Goal: Task Accomplishment & Management: Manage account settings

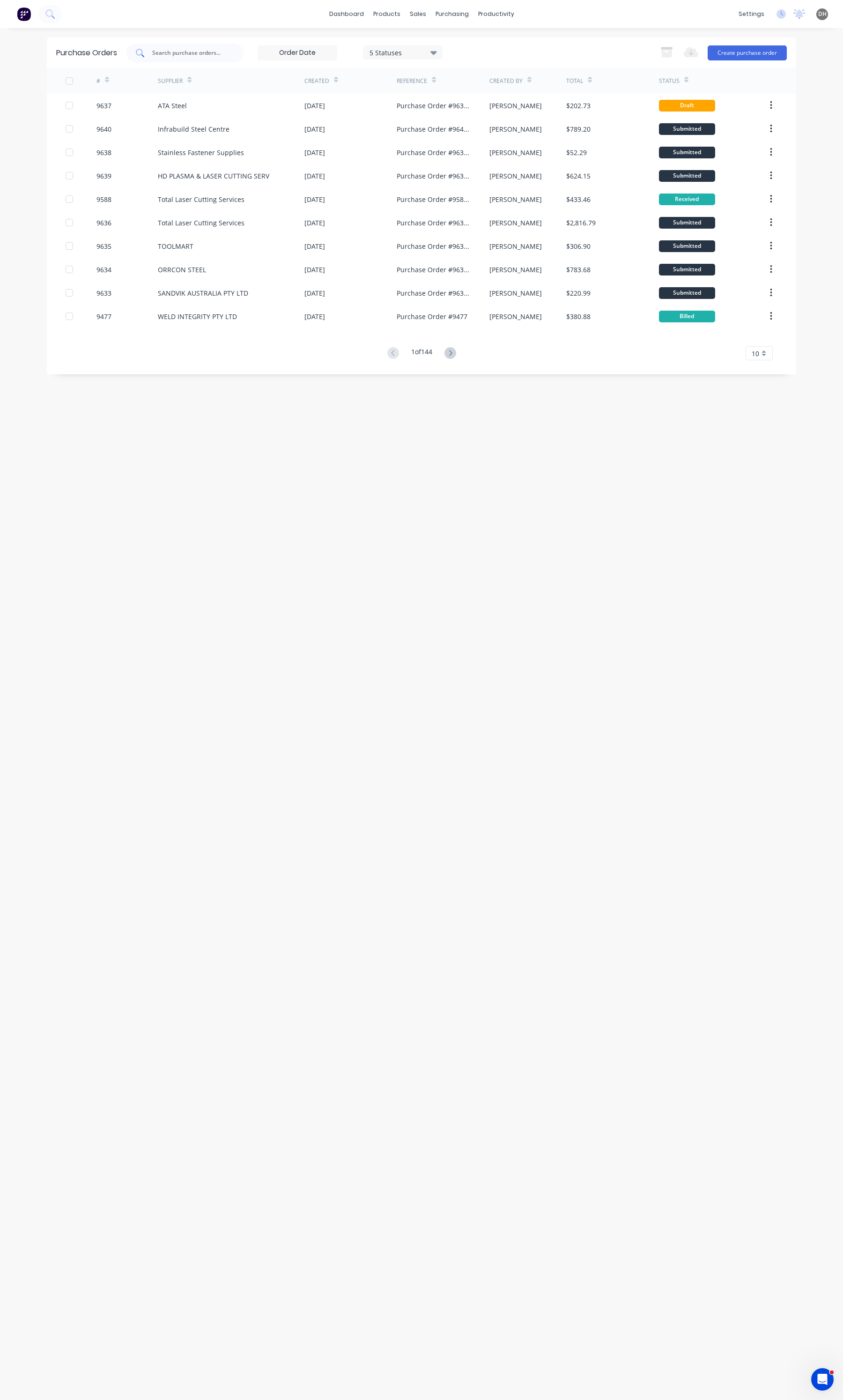
click at [188, 45] on div at bounding box center [185, 53] width 117 height 18
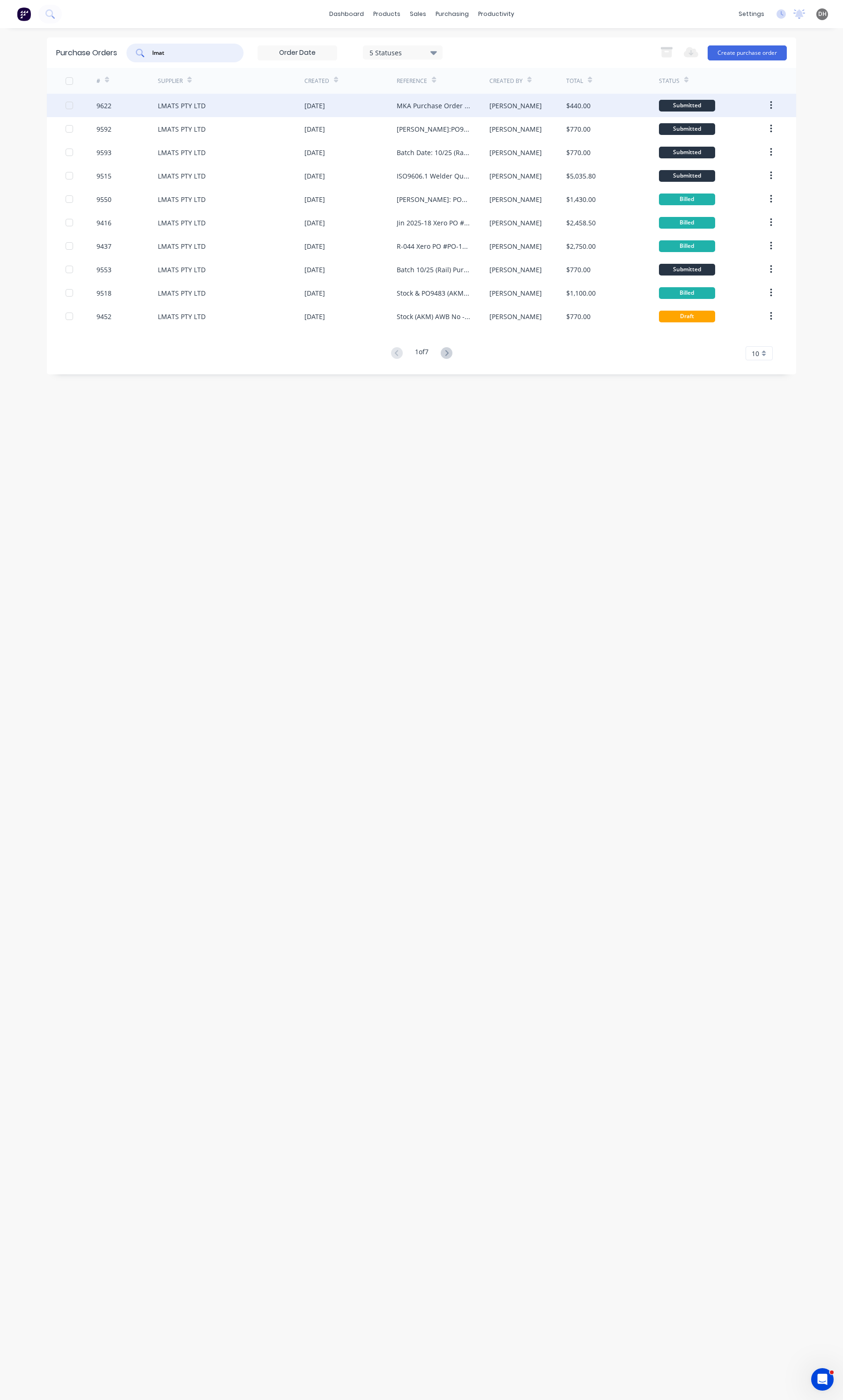
type input "lmat"
click at [416, 104] on div "MKA Purchase Order #9622" at bounding box center [433, 105] width 73 height 10
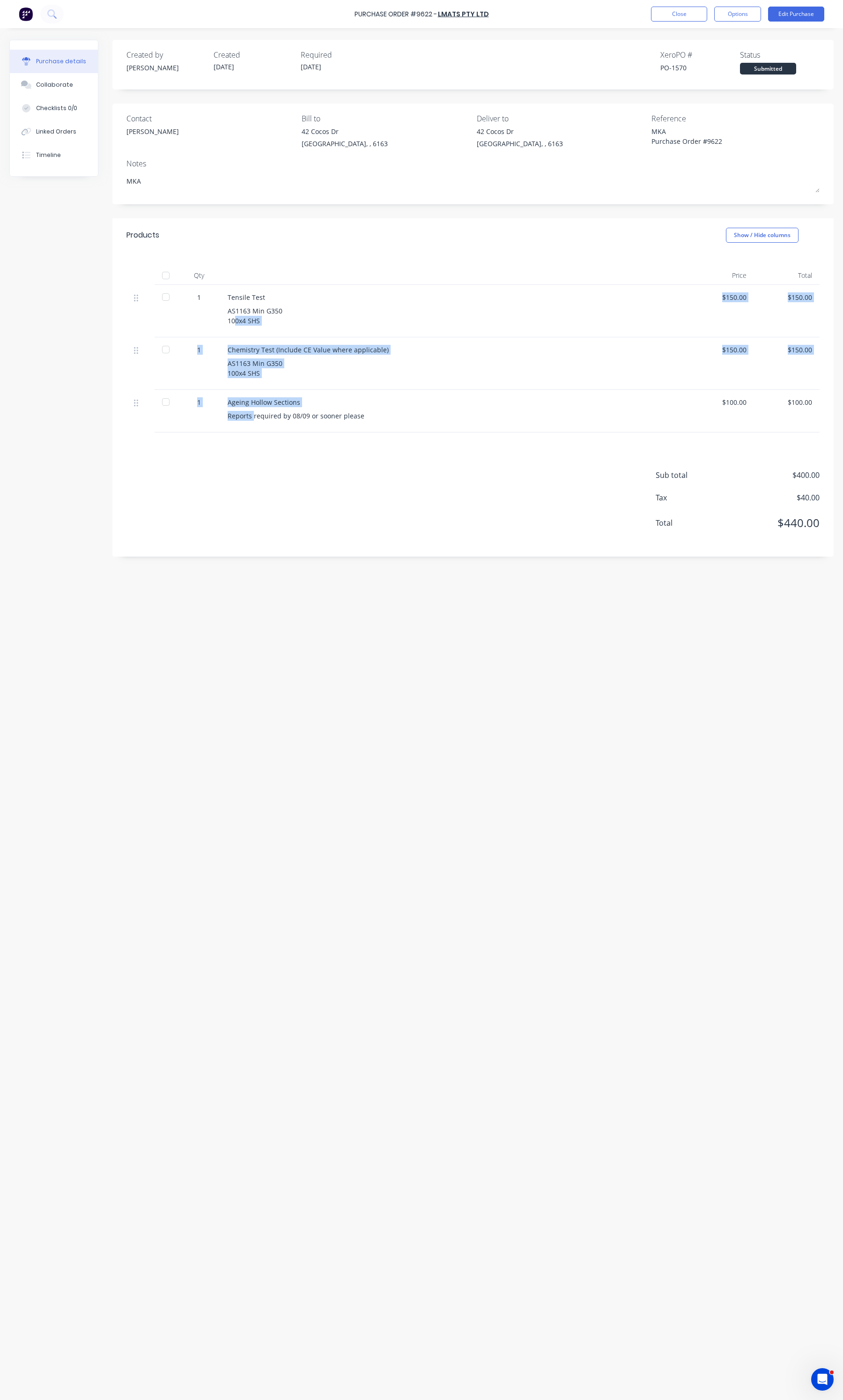
drag, startPoint x: 253, startPoint y: 417, endPoint x: 235, endPoint y: 319, distance: 99.6
click at [235, 319] on div "1 Tensile Test AS1163 Min G350 100x4 SHS $150.00 $150.00 1 Chemistry Test (Incl…" at bounding box center [473, 359] width 693 height 148
click at [797, 12] on button "Edit Purchase" at bounding box center [796, 14] width 56 height 15
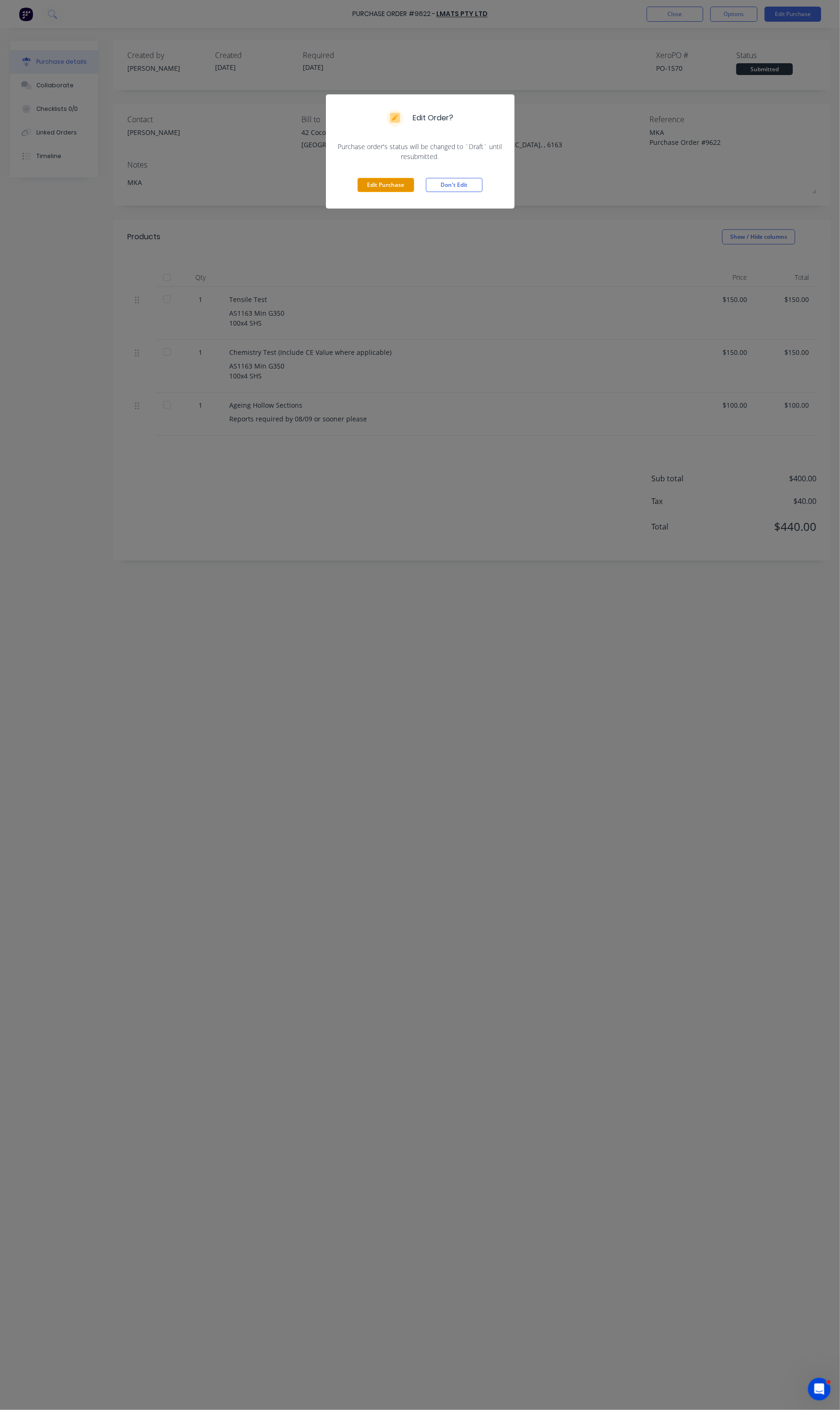
click at [361, 184] on button "Edit Purchase" at bounding box center [385, 185] width 56 height 14
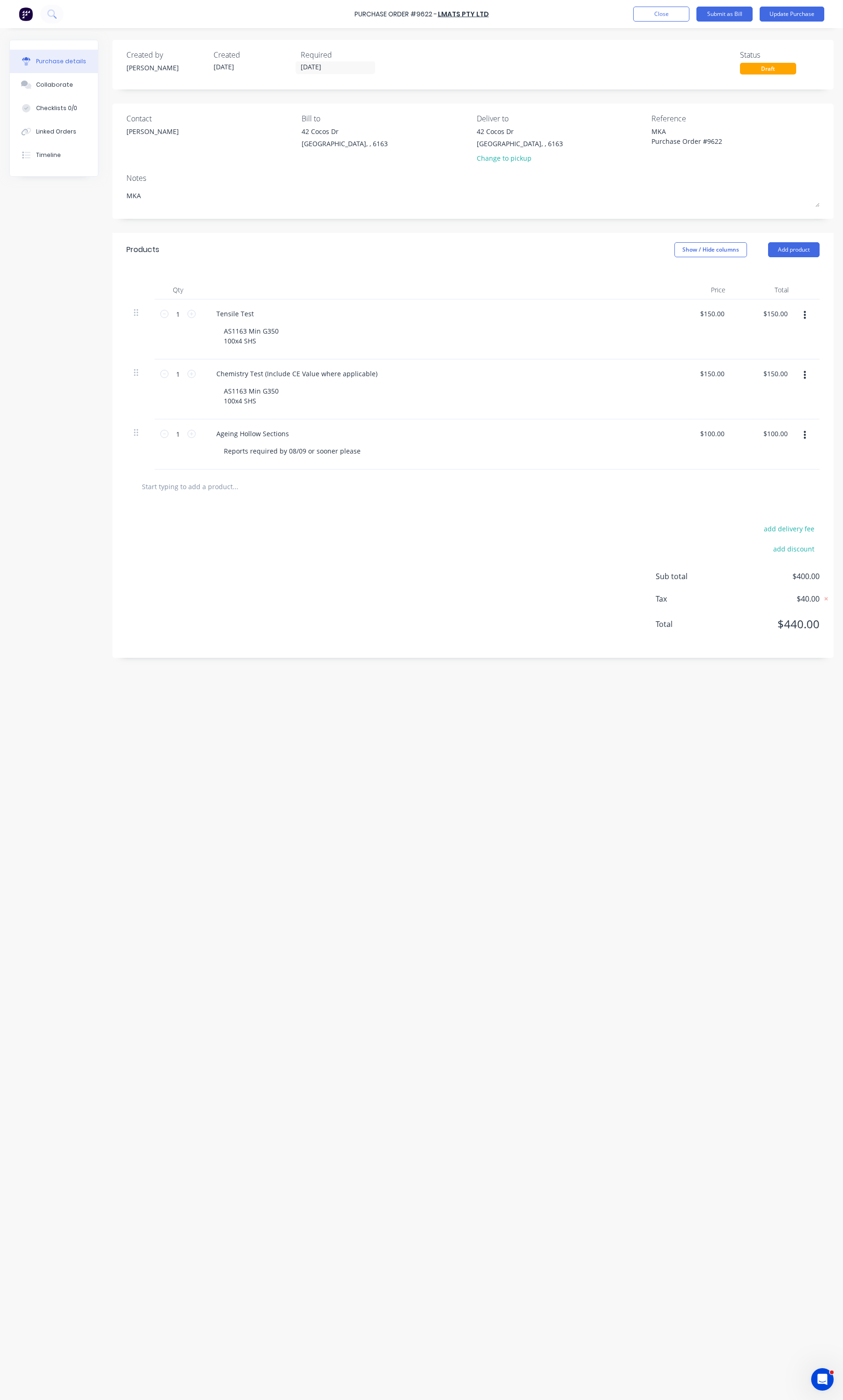
drag, startPoint x: 678, startPoint y: 129, endPoint x: 635, endPoint y: 130, distance: 43.0
click at [635, 130] on div "Contact Alex Bill to 42 Cocos Dr Bibra Lake, , 6163 Deliver to 42 Cocos Dr Bibr…" at bounding box center [473, 140] width 693 height 55
drag, startPoint x: 179, startPoint y: 198, endPoint x: 117, endPoint y: 197, distance: 62.0
click at [117, 197] on div "Contact Alex Bill to 42 Cocos Dr Bibra Lake, , 6163 Deliver to 42 Cocos Dr Bibr…" at bounding box center [473, 161] width 721 height 115
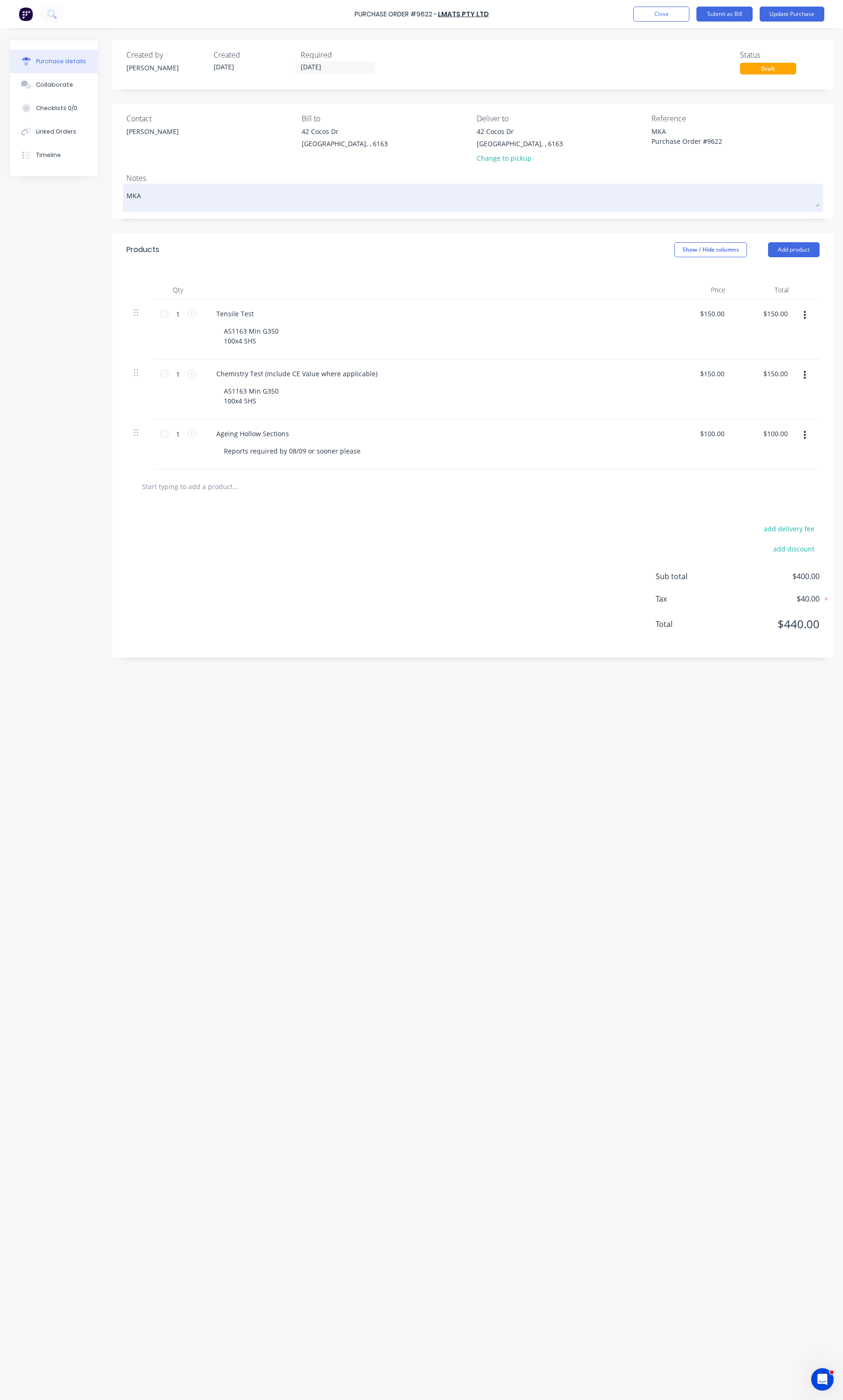
click at [221, 195] on textarea "MKA" at bounding box center [473, 196] width 693 height 21
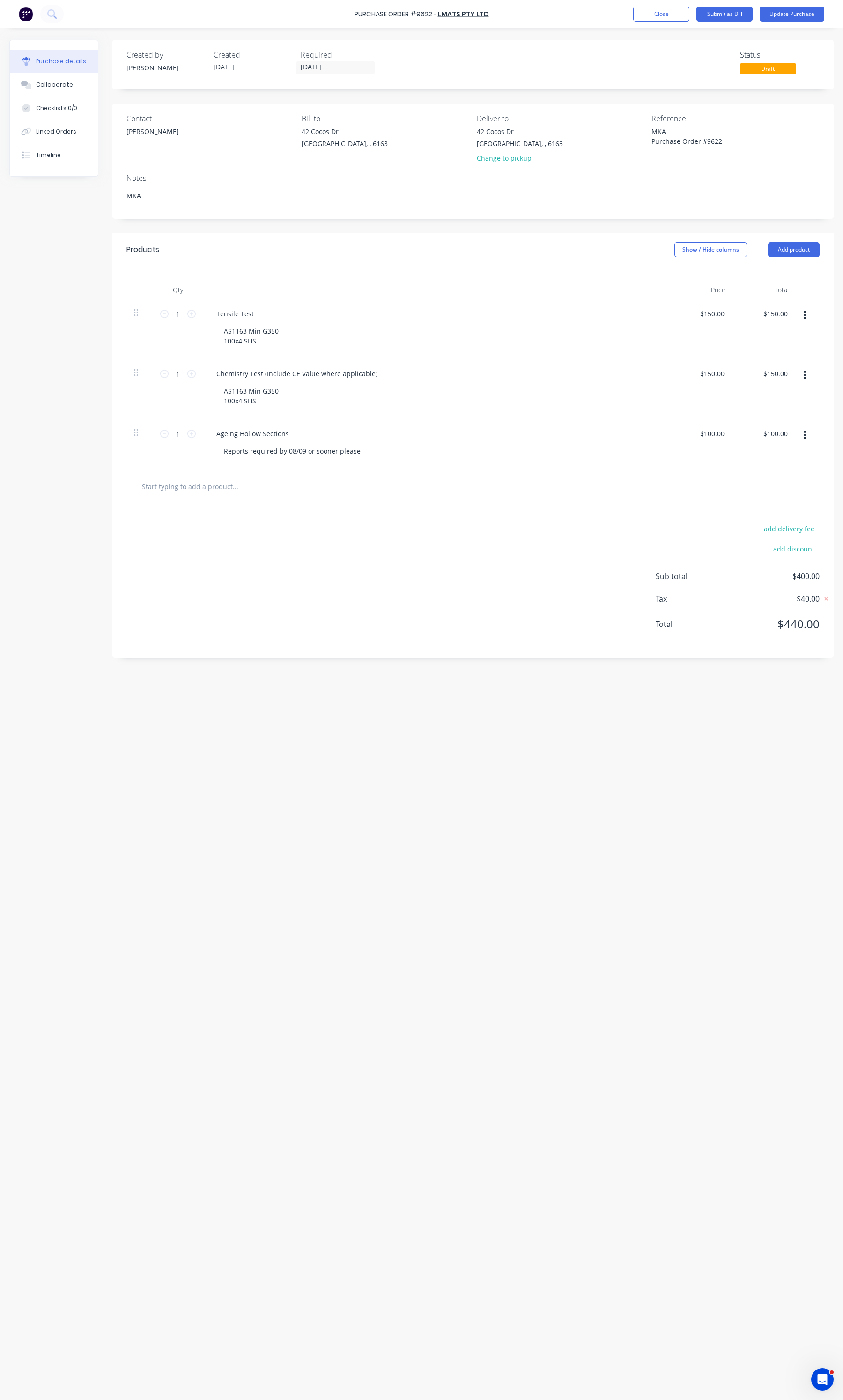
drag, startPoint x: 193, startPoint y: 203, endPoint x: 100, endPoint y: 185, distance: 94.7
click at [100, 185] on div "Created by Andrew Created 03/09/25 Required 08/09/25 Status Draft Contact Alex …" at bounding box center [421, 711] width 824 height 1344
type textarea "x"
type textarea "A"
type textarea "x"
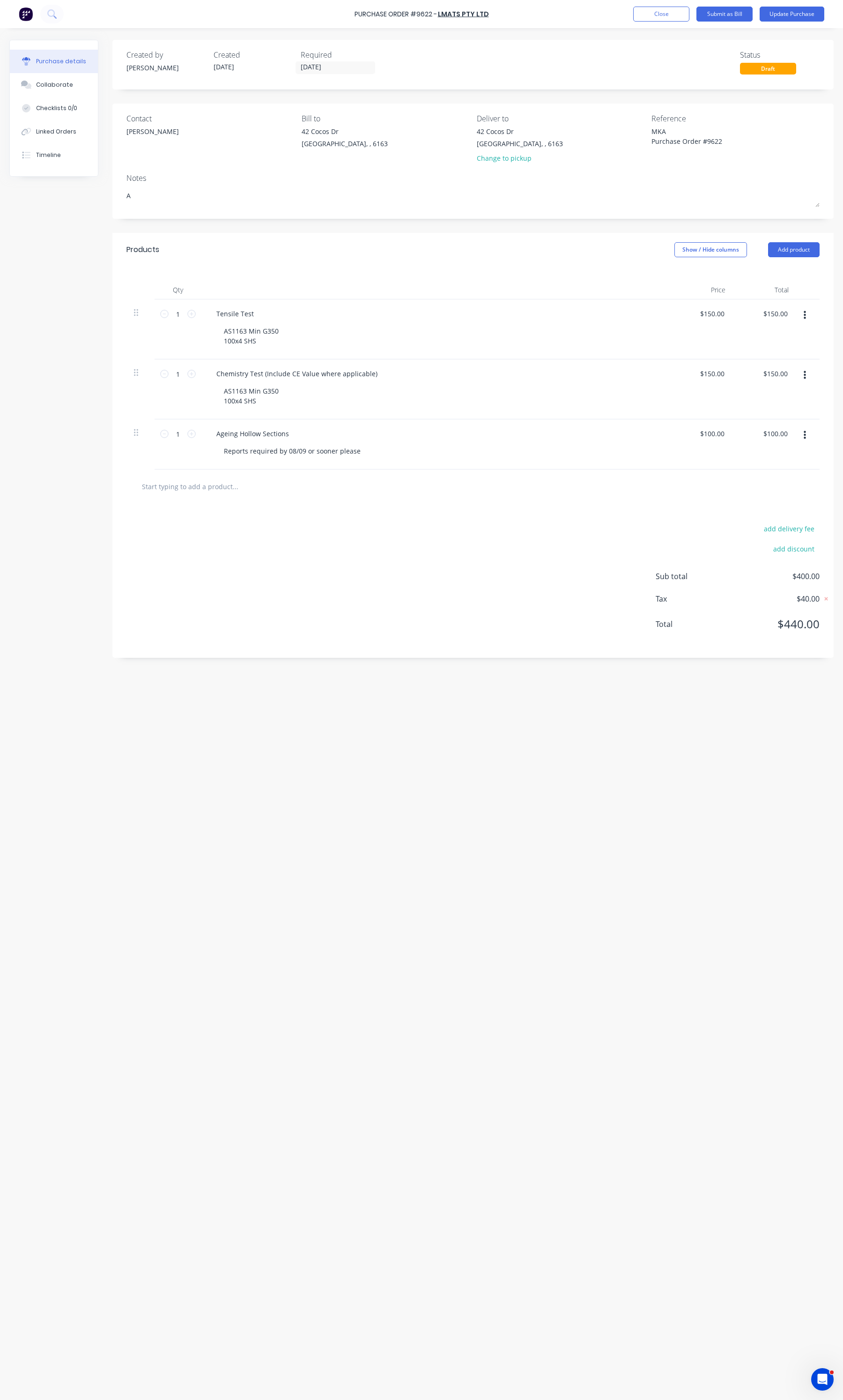
type textarea "AM"
type textarea "x"
type textarea "AMK"
type textarea "x"
type textarea "AM"
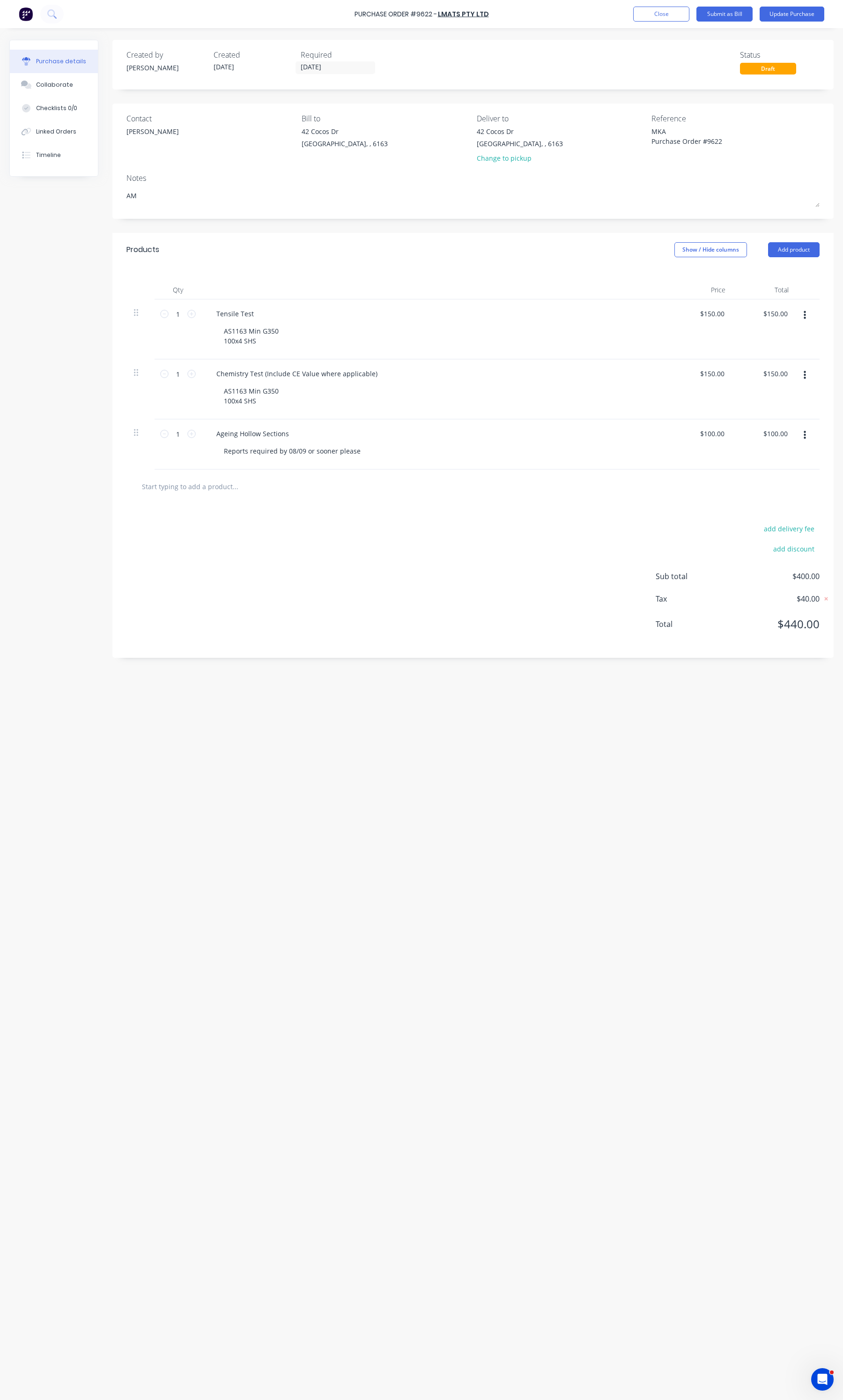
type textarea "x"
type textarea "A"
type textarea "x"
type textarea "AK"
type textarea "x"
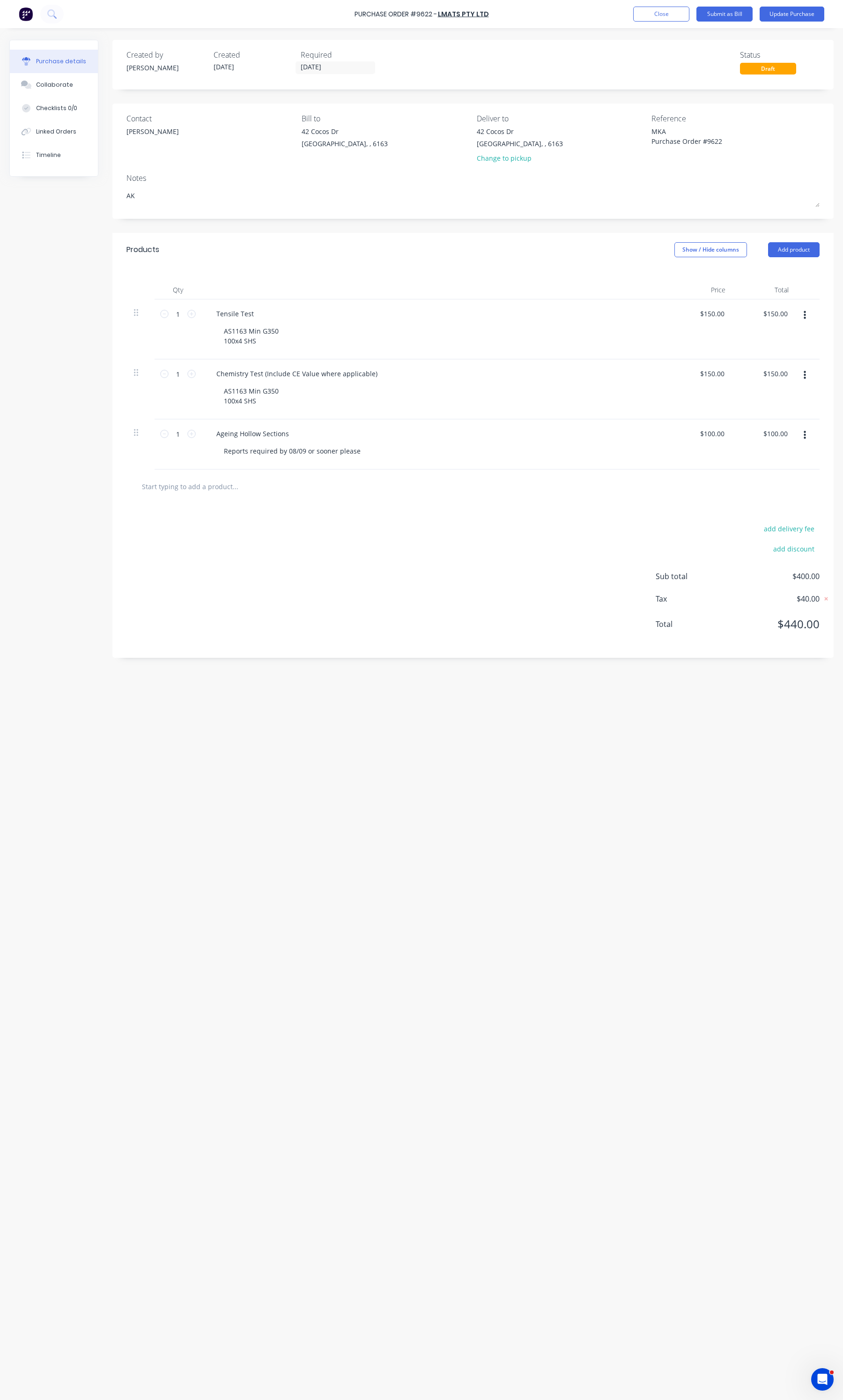
type textarea "AKM"
type textarea "x"
type textarea "AKM"
type textarea "x"
type textarea "AKM 0"
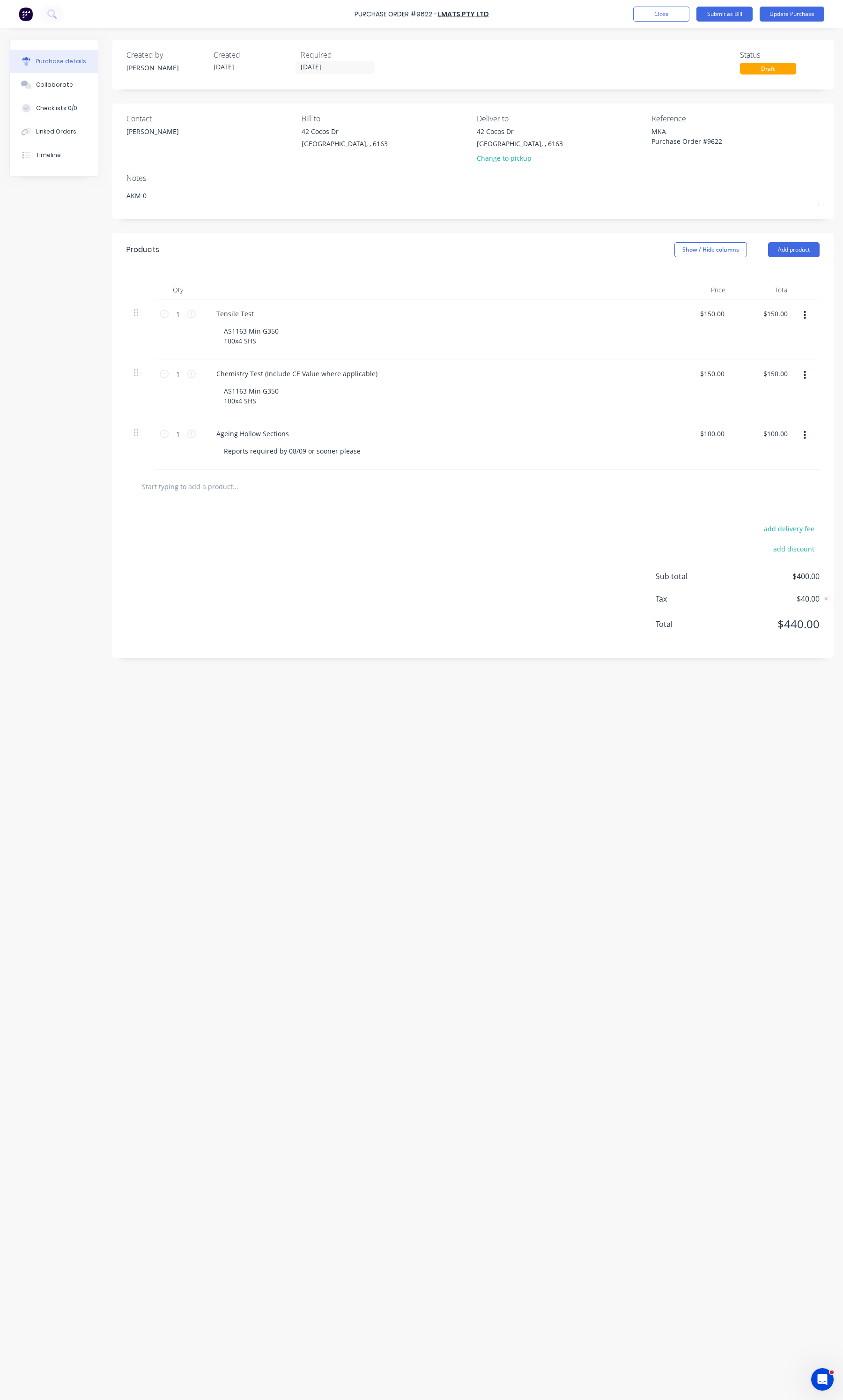
type textarea "x"
type textarea "AKM 0"
type textarea "x"
type textarea "AKM 0"
type textarea "x"
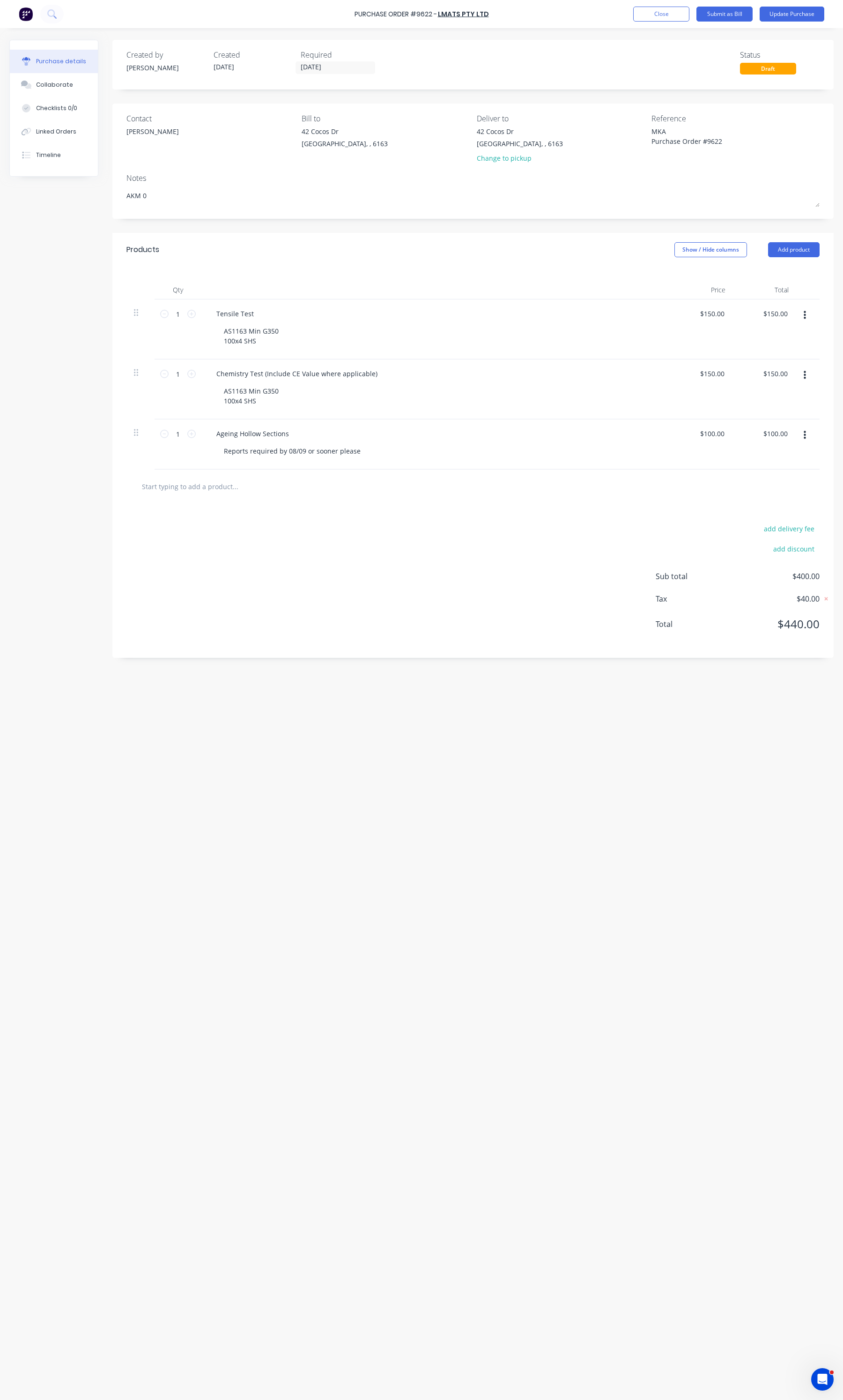
type textarea "AKM"
type textarea "x"
type textarea "AKM -"
type textarea "x"
type textarea "AKM -"
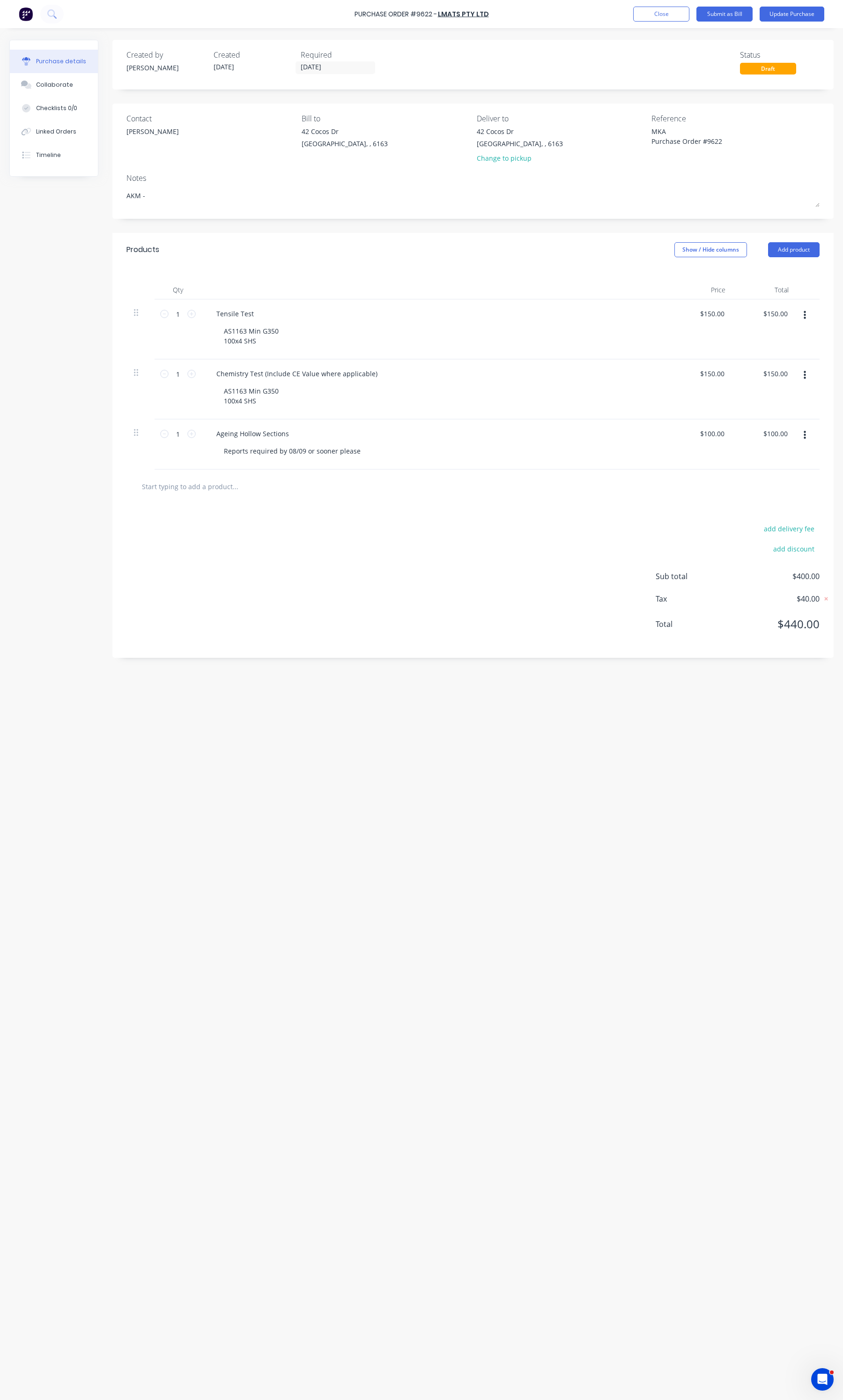
type textarea "x"
type textarea "AKM - S"
type textarea "x"
type textarea "AKM - St"
type textarea "x"
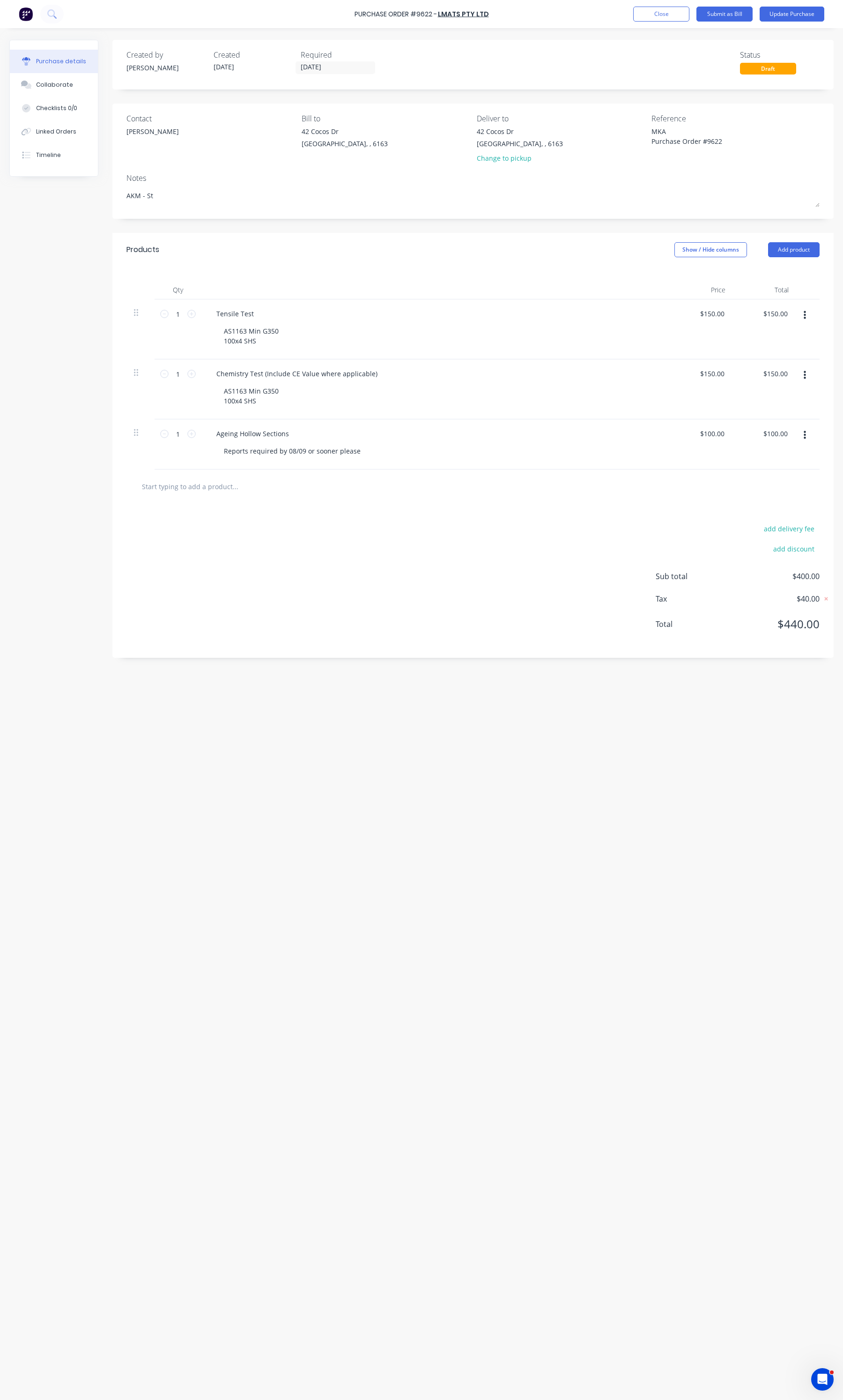
type textarea "AKM - Sto"
type textarea "x"
type textarea "AKM - Stoc"
type textarea "x"
type textarea "AKM - Stock"
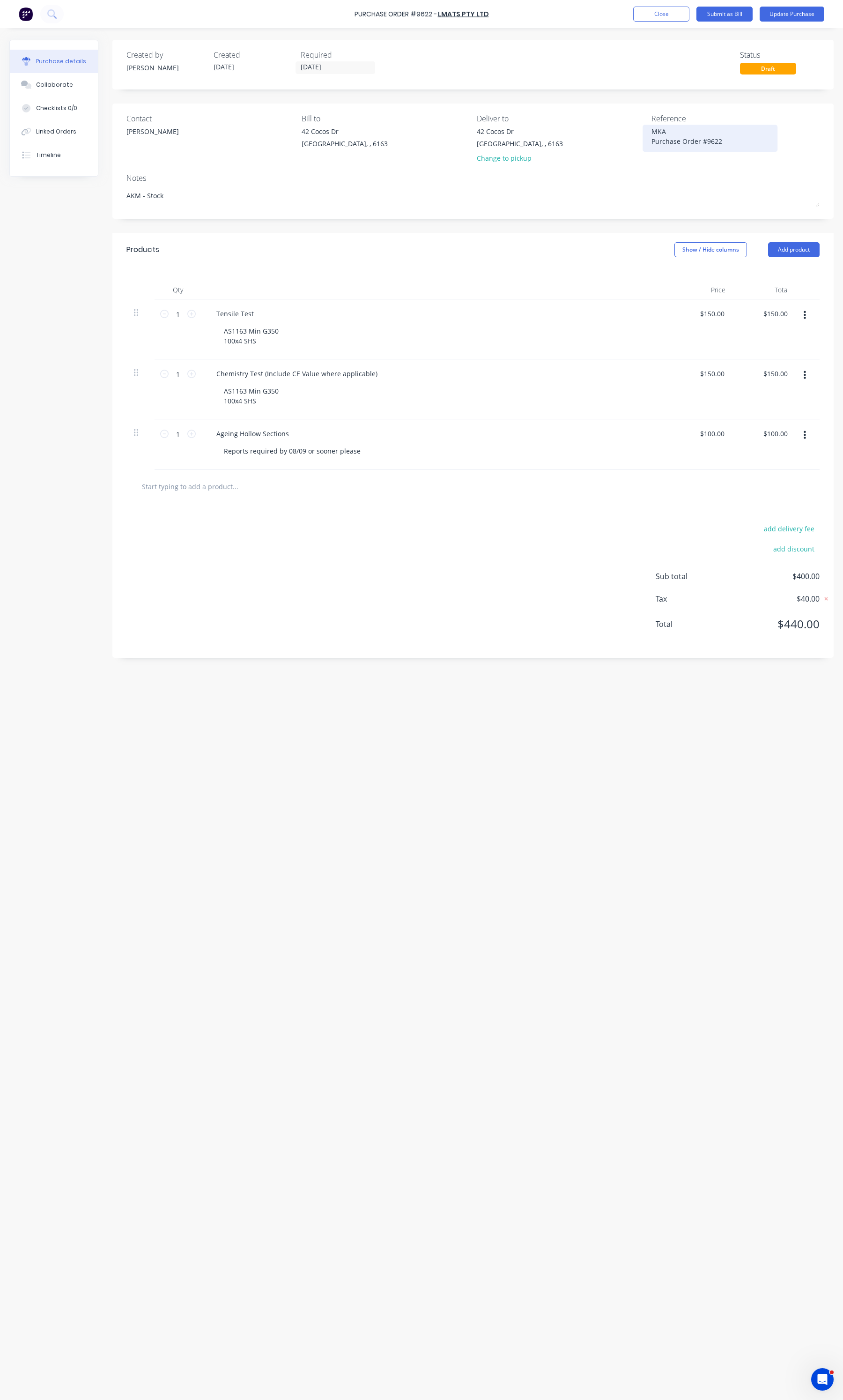
type textarea "x"
type textarea "AKM - Stock"
drag, startPoint x: 670, startPoint y: 130, endPoint x: 643, endPoint y: 131, distance: 27.0
click at [651, 131] on div "MKA Purchase Order #9622" at bounding box center [710, 138] width 117 height 23
click at [658, 132] on textarea "MKA Purchase Order #9622" at bounding box center [710, 137] width 117 height 21
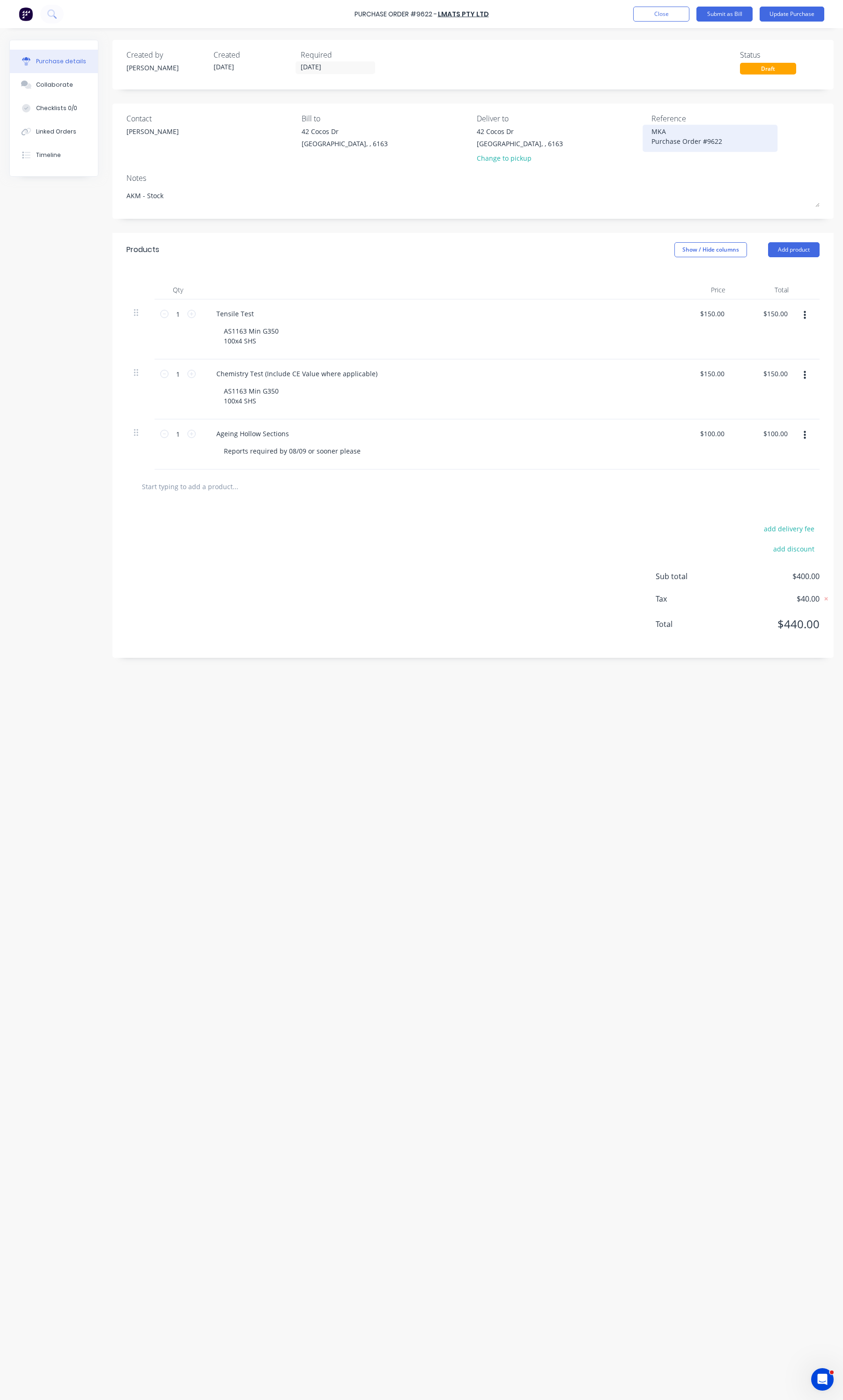
drag, startPoint x: 668, startPoint y: 132, endPoint x: 643, endPoint y: 129, distance: 25.2
click at [651, 129] on div "MKA Purchase Order #9622" at bounding box center [710, 138] width 117 height 23
type textarea "x"
drag, startPoint x: 643, startPoint y: 129, endPoint x: 651, endPoint y: 128, distance: 8.1
click at [651, 129] on div "MKA Purchase Order #9622" at bounding box center [710, 138] width 117 height 23
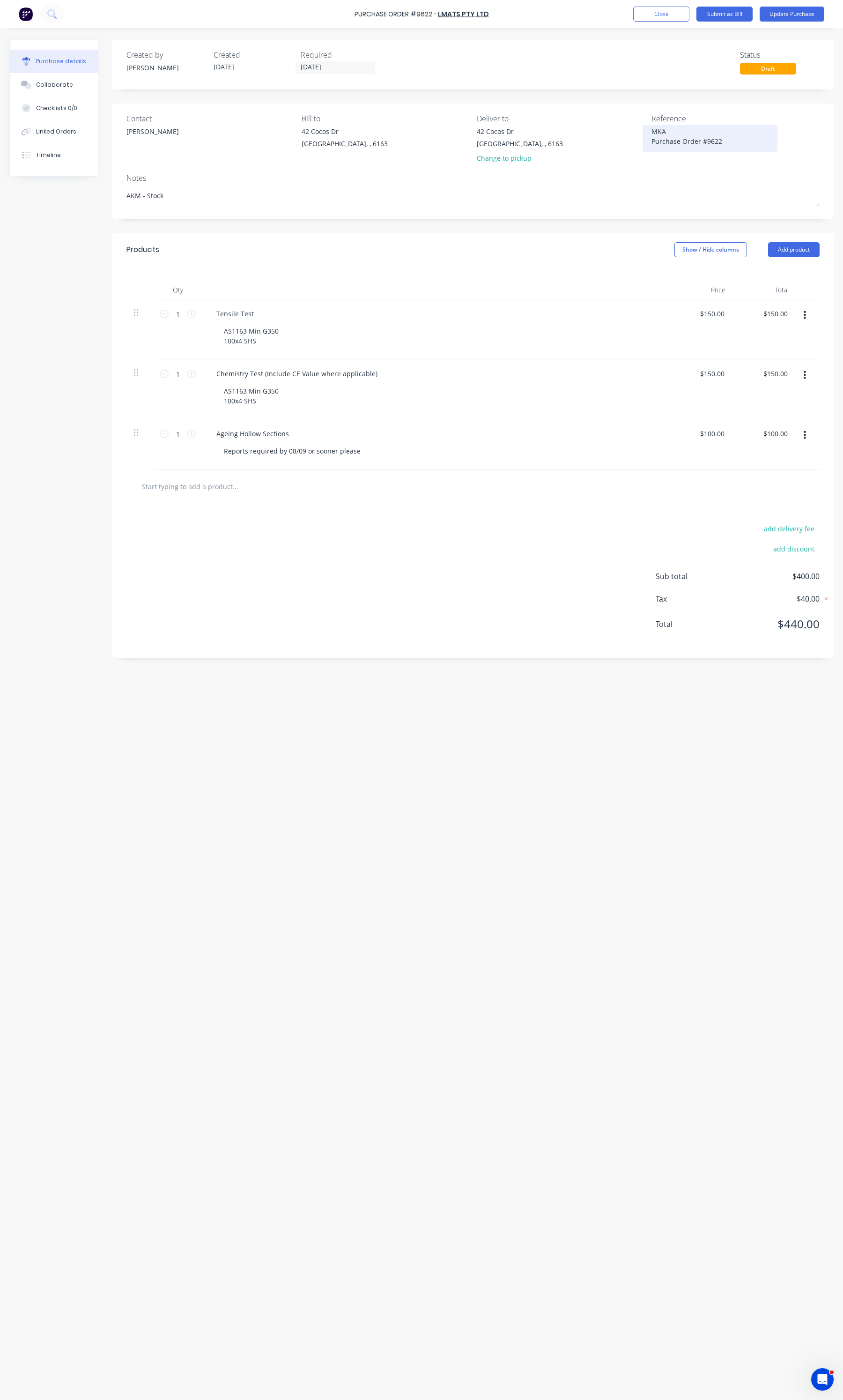
click at [669, 129] on textarea "MKA Purchase Order #9622" at bounding box center [710, 137] width 117 height 21
type textarea "Purchase Order #9622"
type textarea "x"
type textarea "A Purchase Order #9622"
type textarea "x"
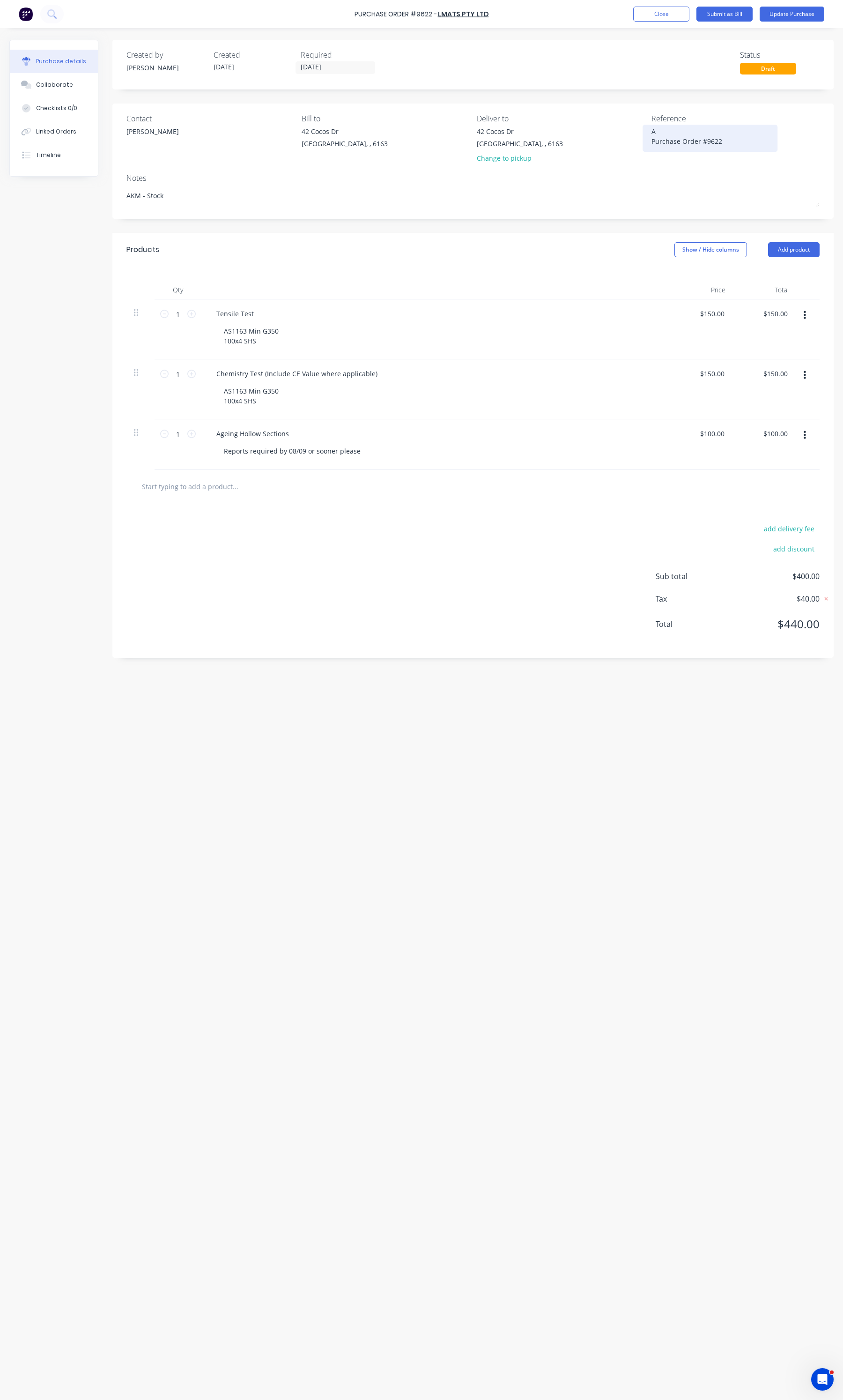
type textarea "AK Purchase Order #9622"
type textarea "x"
type textarea "AKM Purchase Order #9622"
type textarea "x"
type textarea "AKM Purchase Order #9622"
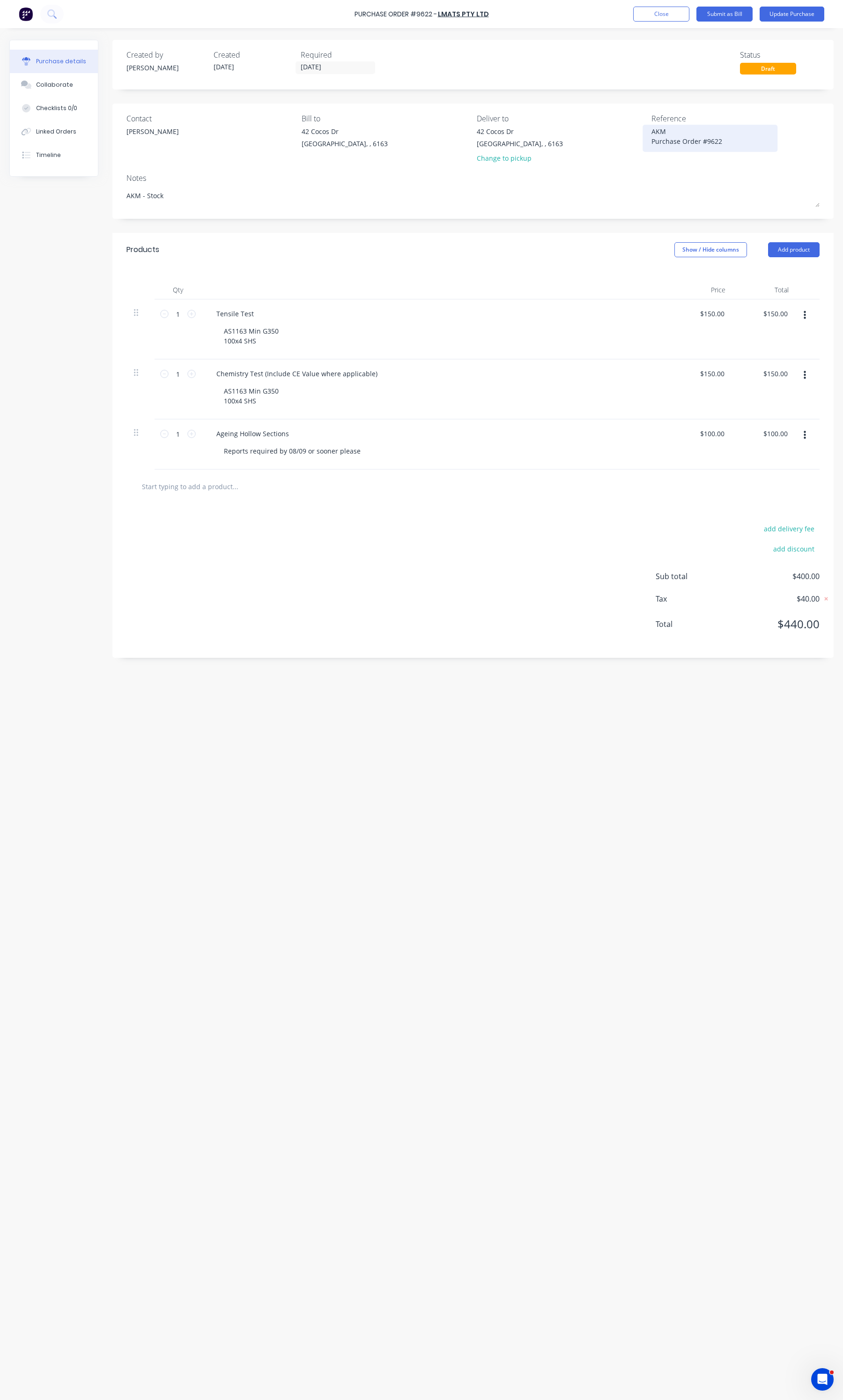
type textarea "x"
type textarea "AKM - Purchase Order #9622"
type textarea "x"
type textarea "AKM -S Purchase Order #9622"
type textarea "x"
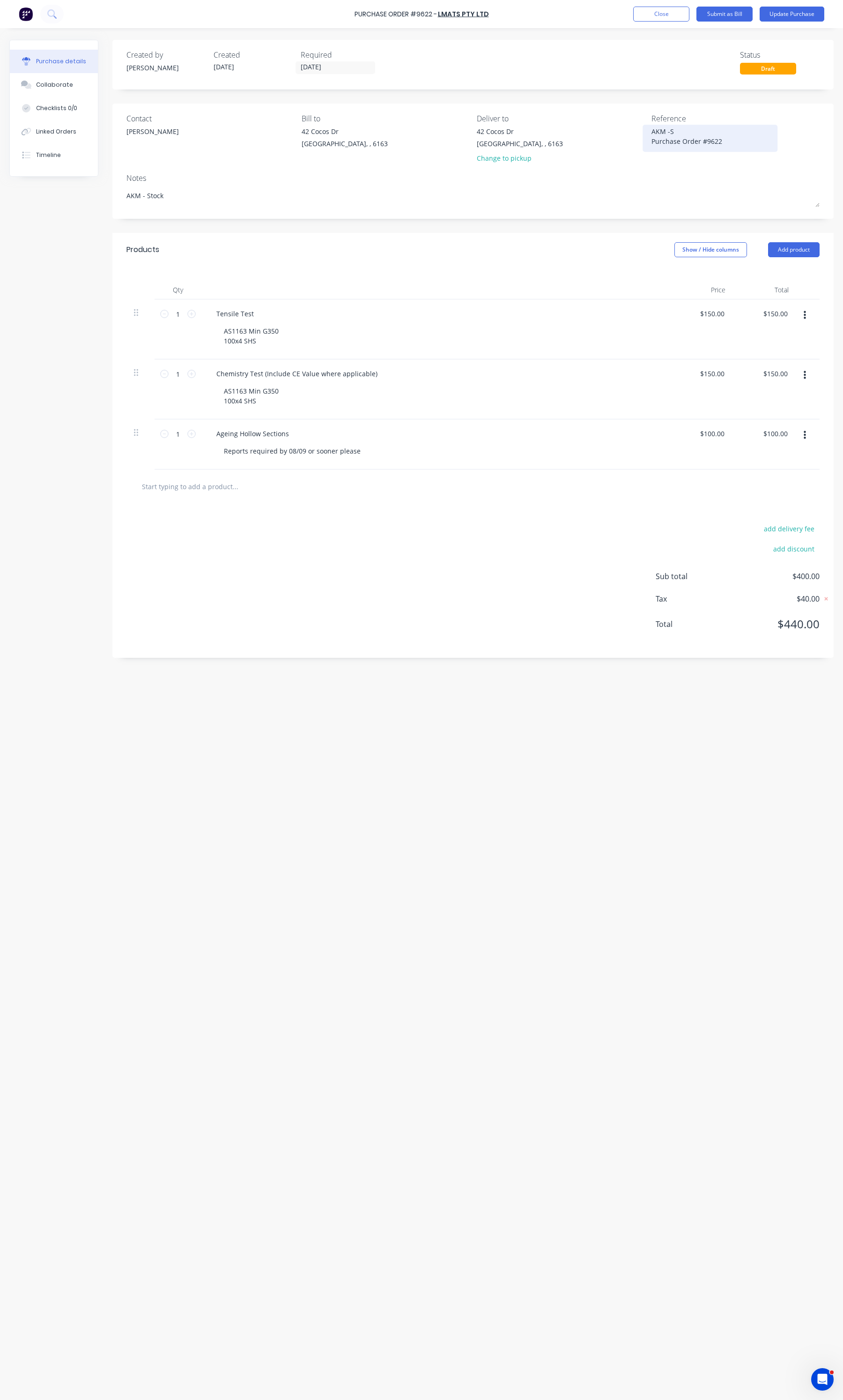
type textarea "AKM -St Purchase Order #9622"
type textarea "x"
type textarea "AKM -Sto Purchase Order #9622"
type textarea "x"
type textarea "AKM -Stoc Purchase Order #9622"
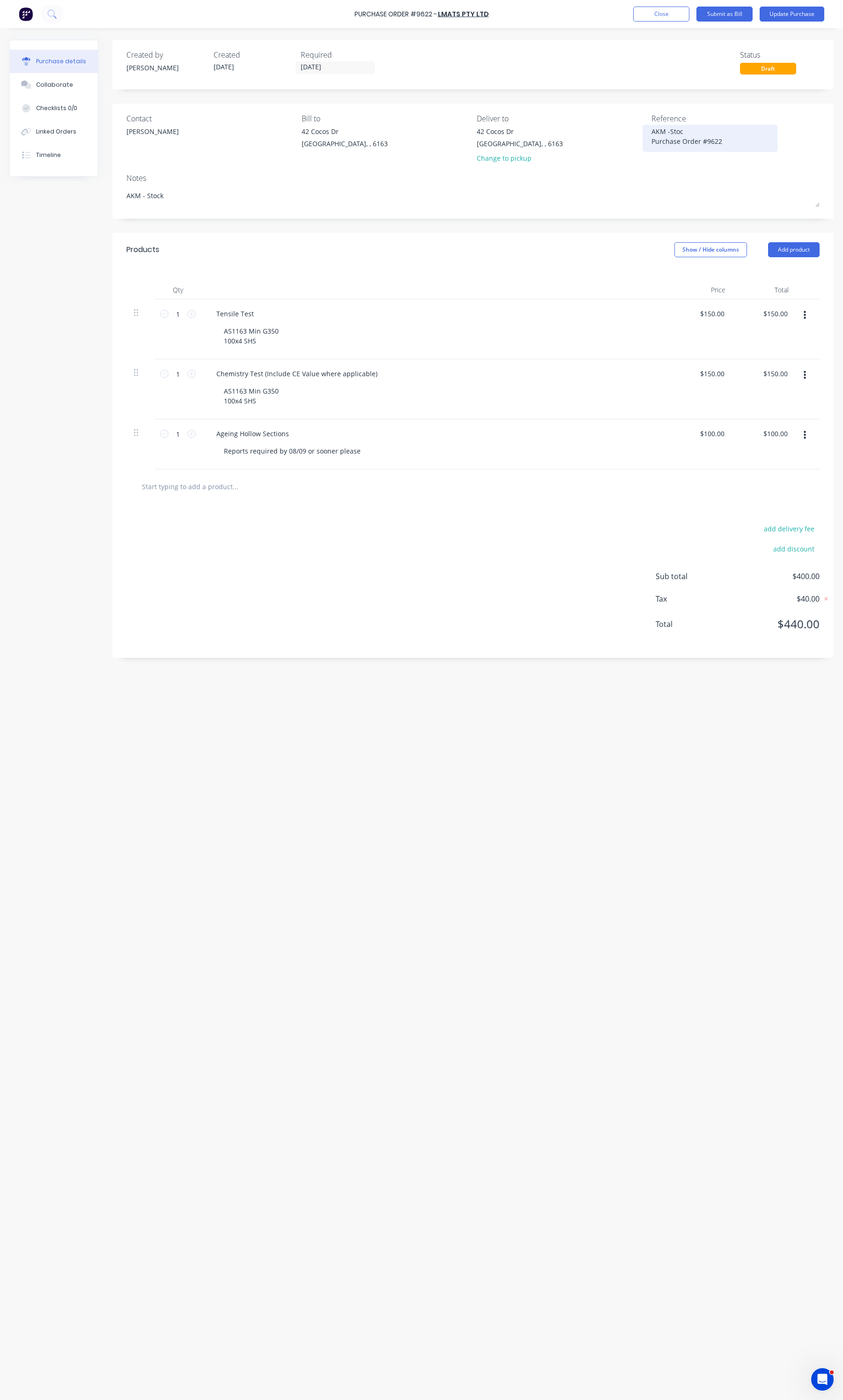
type textarea "x"
type textarea "AKM -Stock Purchase Order #9622"
type textarea "x"
type textarea "AKM -Stock Purchase Order #9622"
click at [772, 14] on button "Update Purchase" at bounding box center [791, 14] width 65 height 15
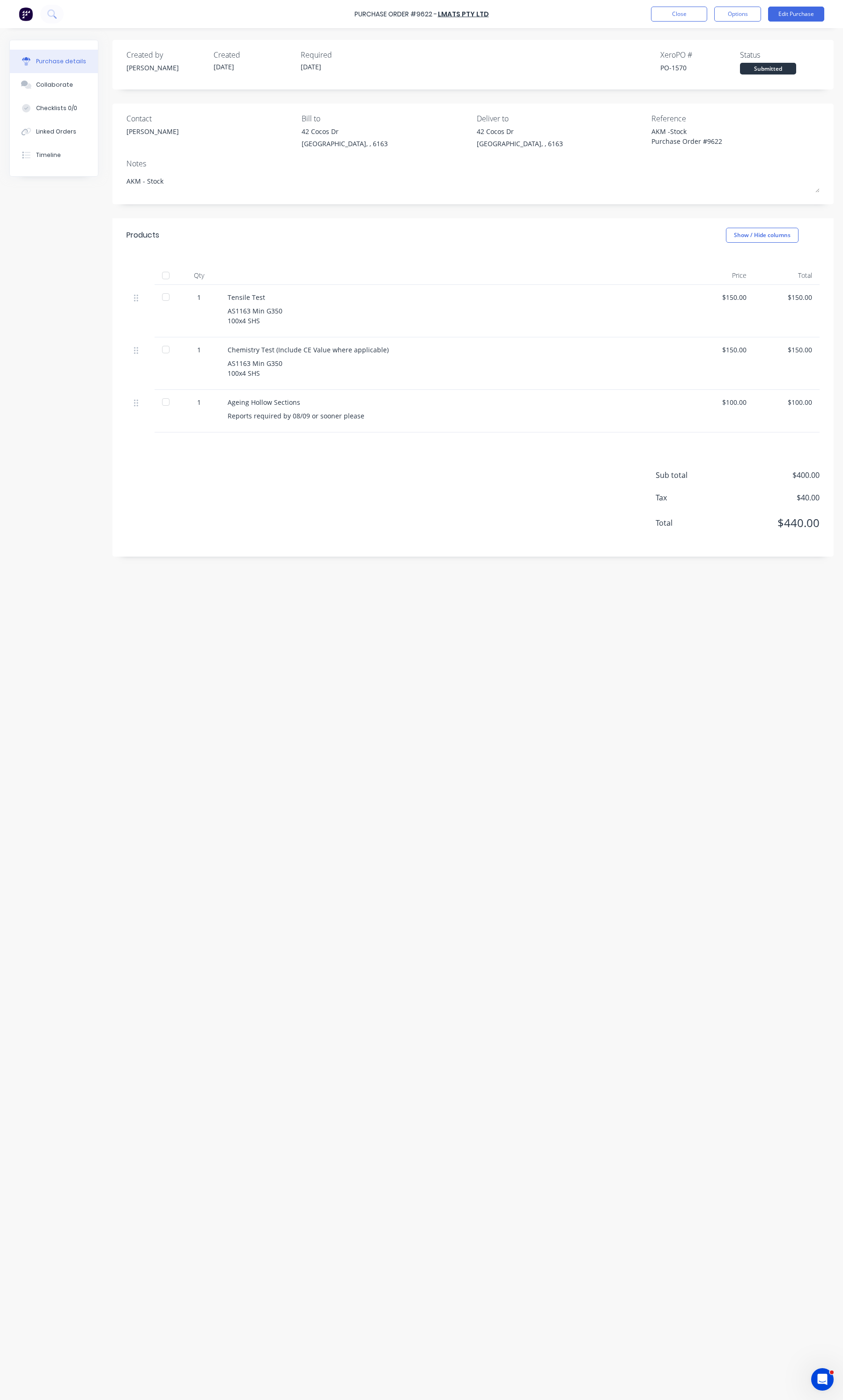
click at [740, 22] on div "Purchase Order #9622 - LMATS PTY LTD Close Options Edit Purchase" at bounding box center [421, 14] width 843 height 28
click at [739, 18] on button "Options" at bounding box center [738, 14] width 47 height 15
click at [710, 97] on div "Duplicate" at bounding box center [716, 94] width 72 height 14
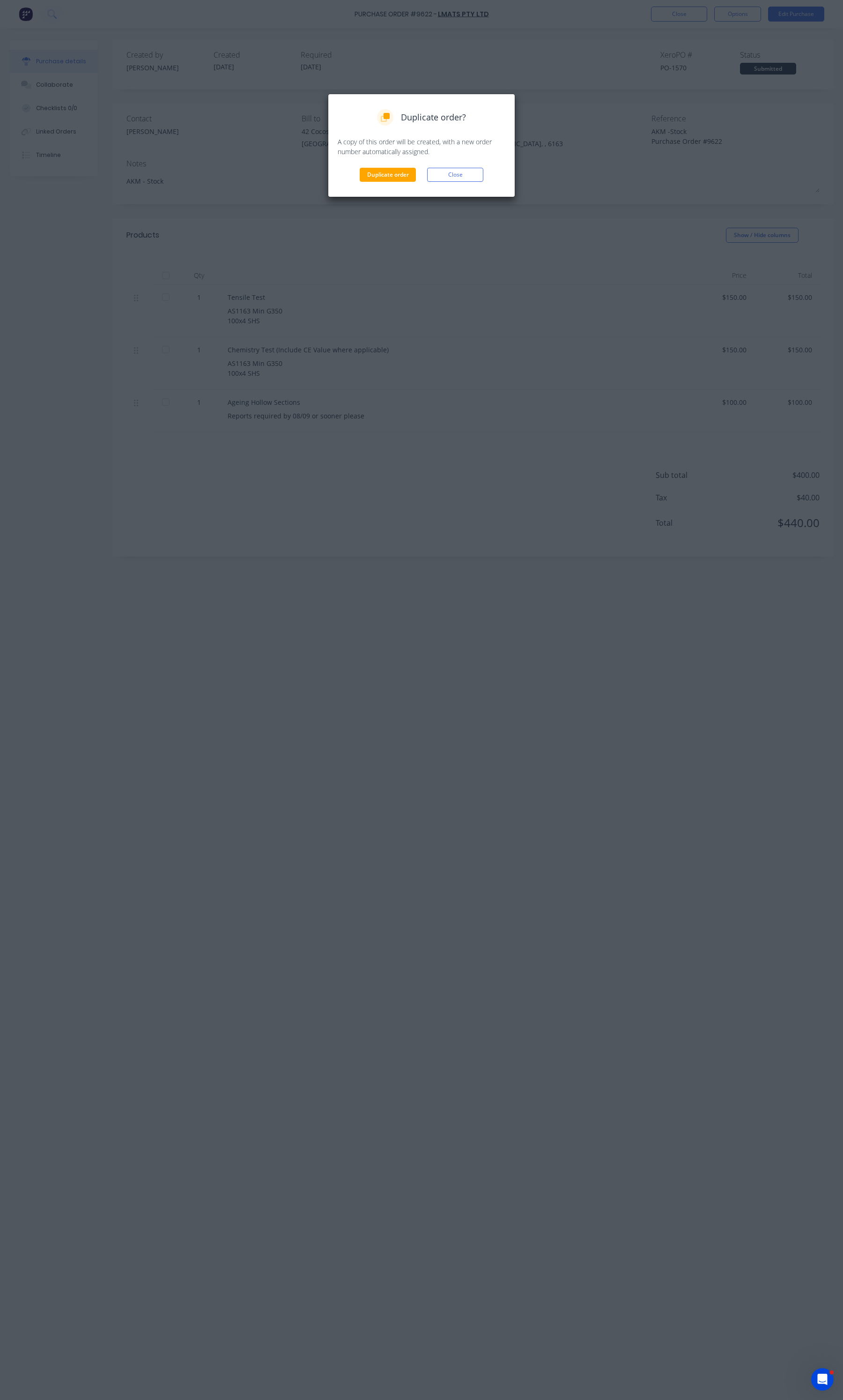
click at [384, 185] on div "Duplicate order? A copy of this order will be created, with a new order number …" at bounding box center [421, 145] width 187 height 104
click at [383, 183] on div "Duplicate order? A copy of this order will be created, with a new order number …" at bounding box center [421, 145] width 187 height 104
click at [386, 174] on button "Duplicate order" at bounding box center [387, 175] width 56 height 14
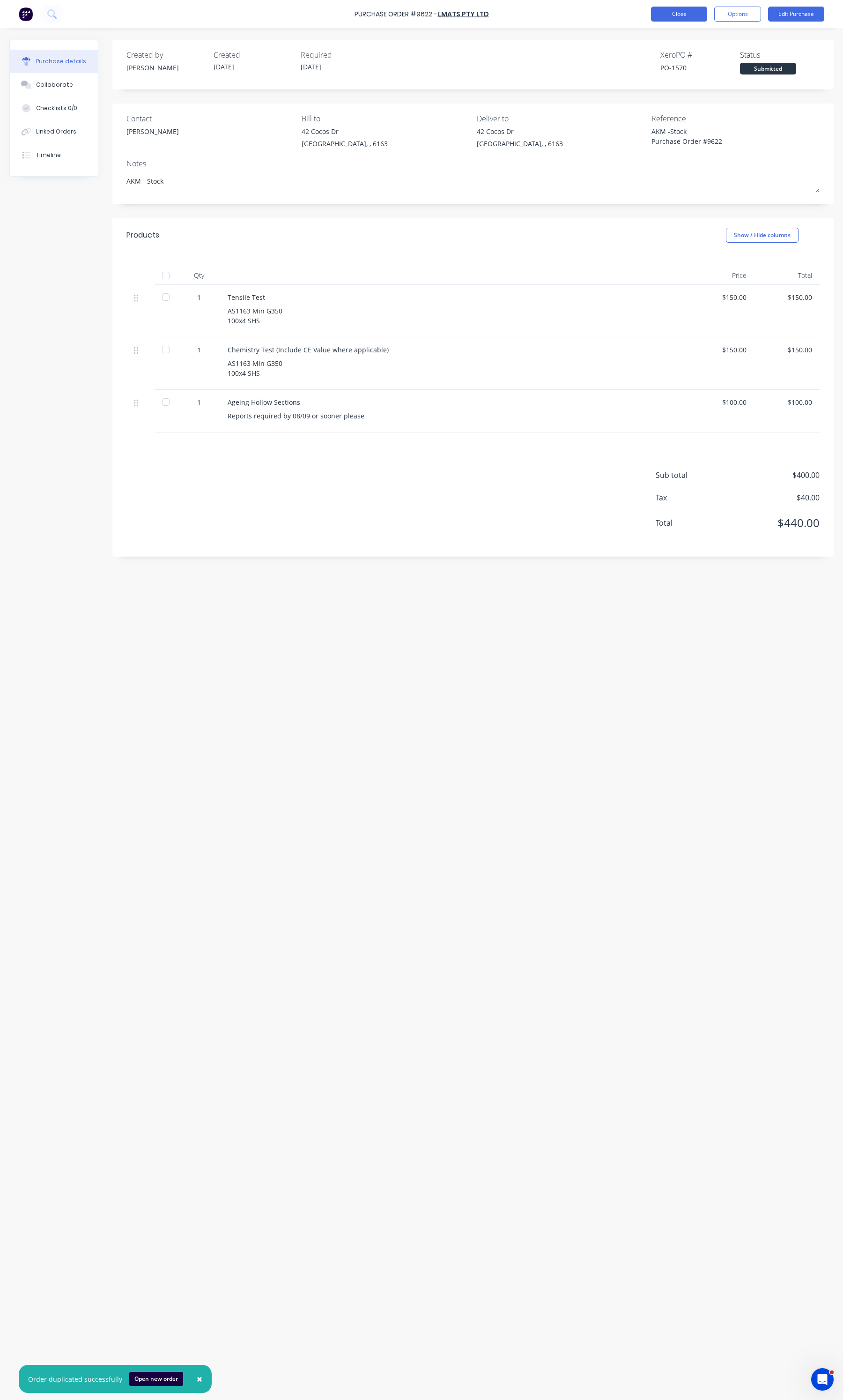
click at [672, 18] on button "Close" at bounding box center [678, 14] width 56 height 15
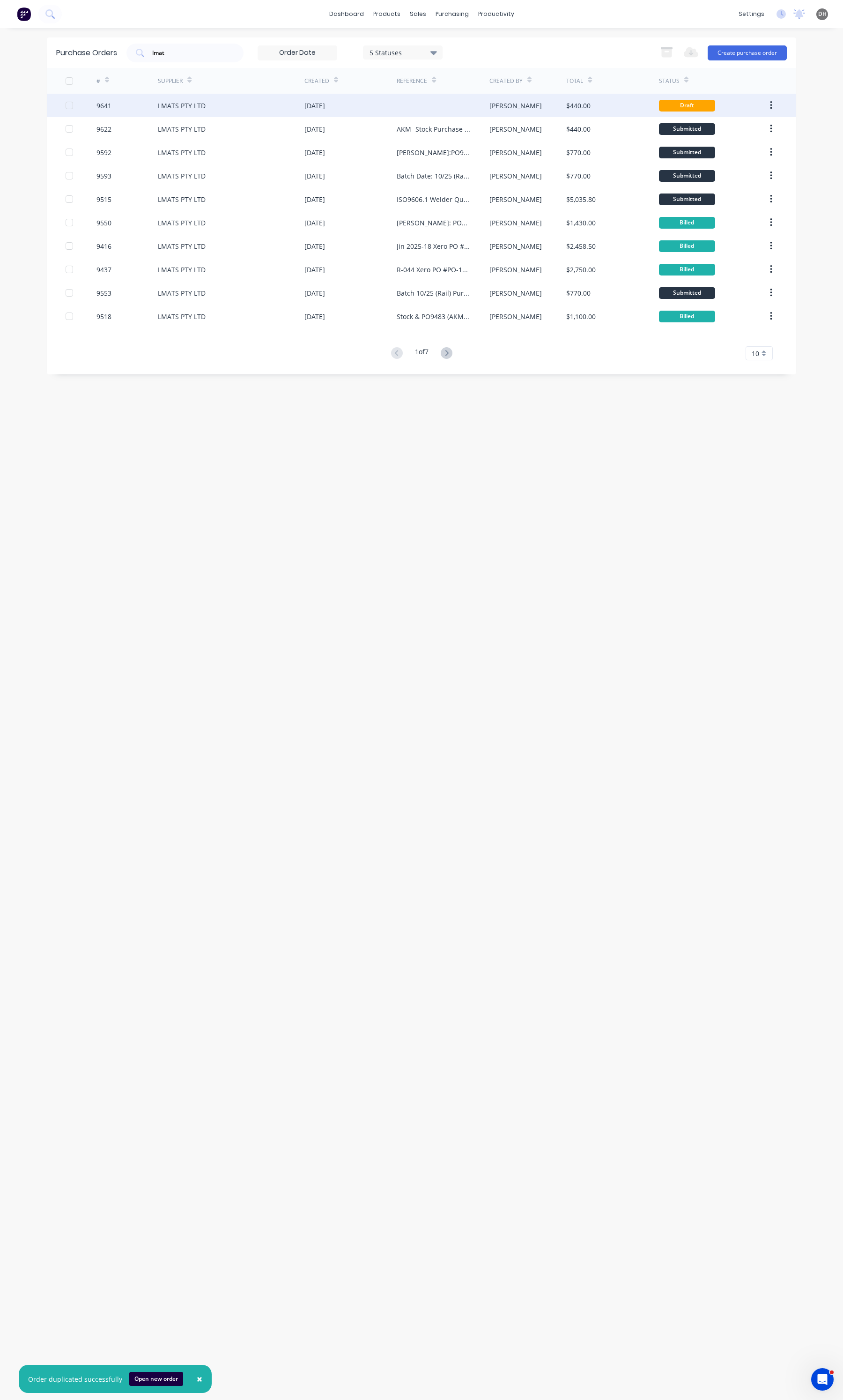
click at [226, 114] on div "LMATS PTY LTD" at bounding box center [231, 105] width 147 height 23
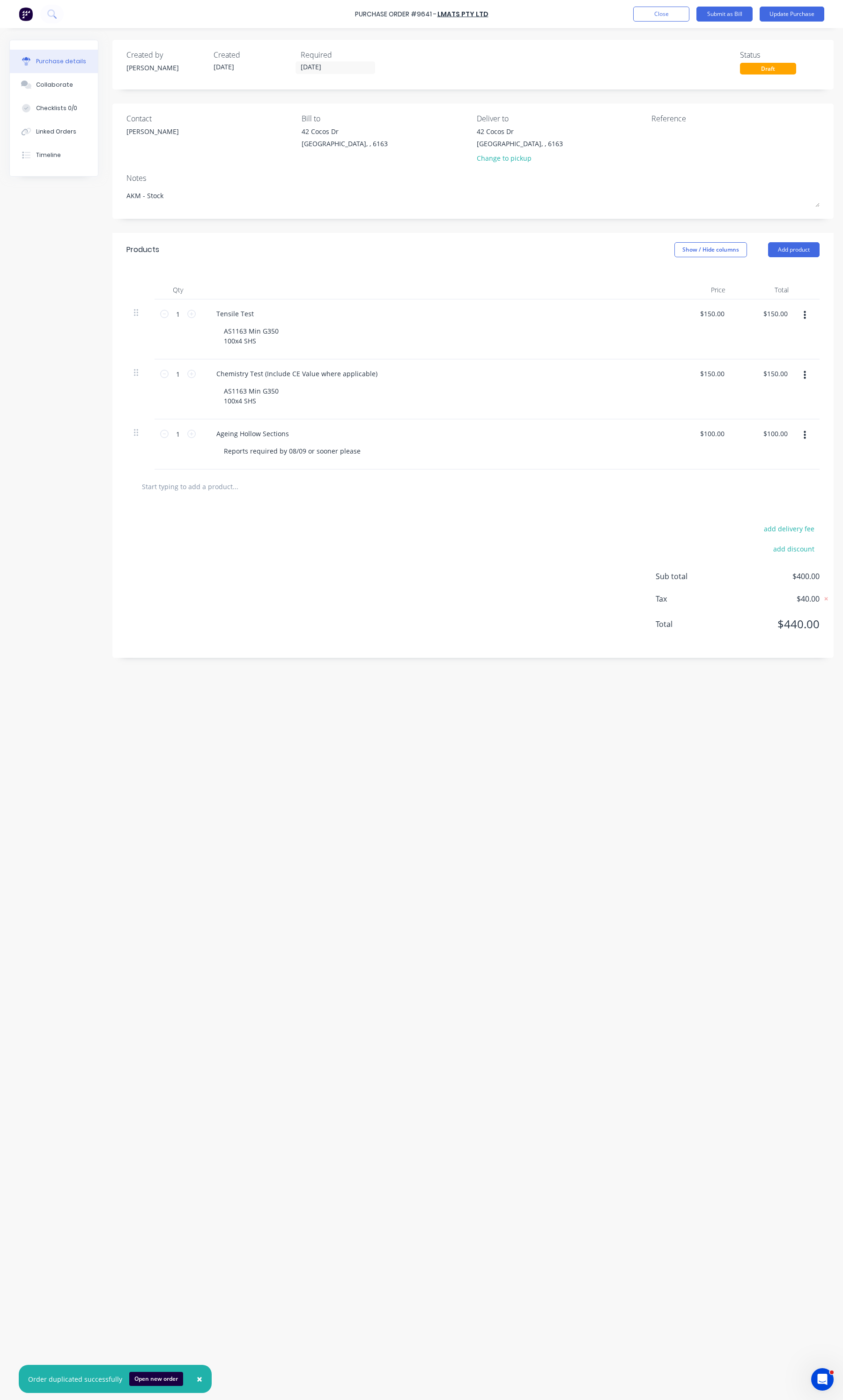
type textarea "x"
drag, startPoint x: 431, startPoint y: 16, endPoint x: 314, endPoint y: 15, distance: 117.0
click at [314, 15] on div "Purchase Order #9641 - LMATS PTY LTD Add product Close Submit as Bill Update Pu…" at bounding box center [421, 14] width 843 height 28
copy div "Purchase Order #964"
click at [653, 132] on textarea at bounding box center [710, 137] width 117 height 21
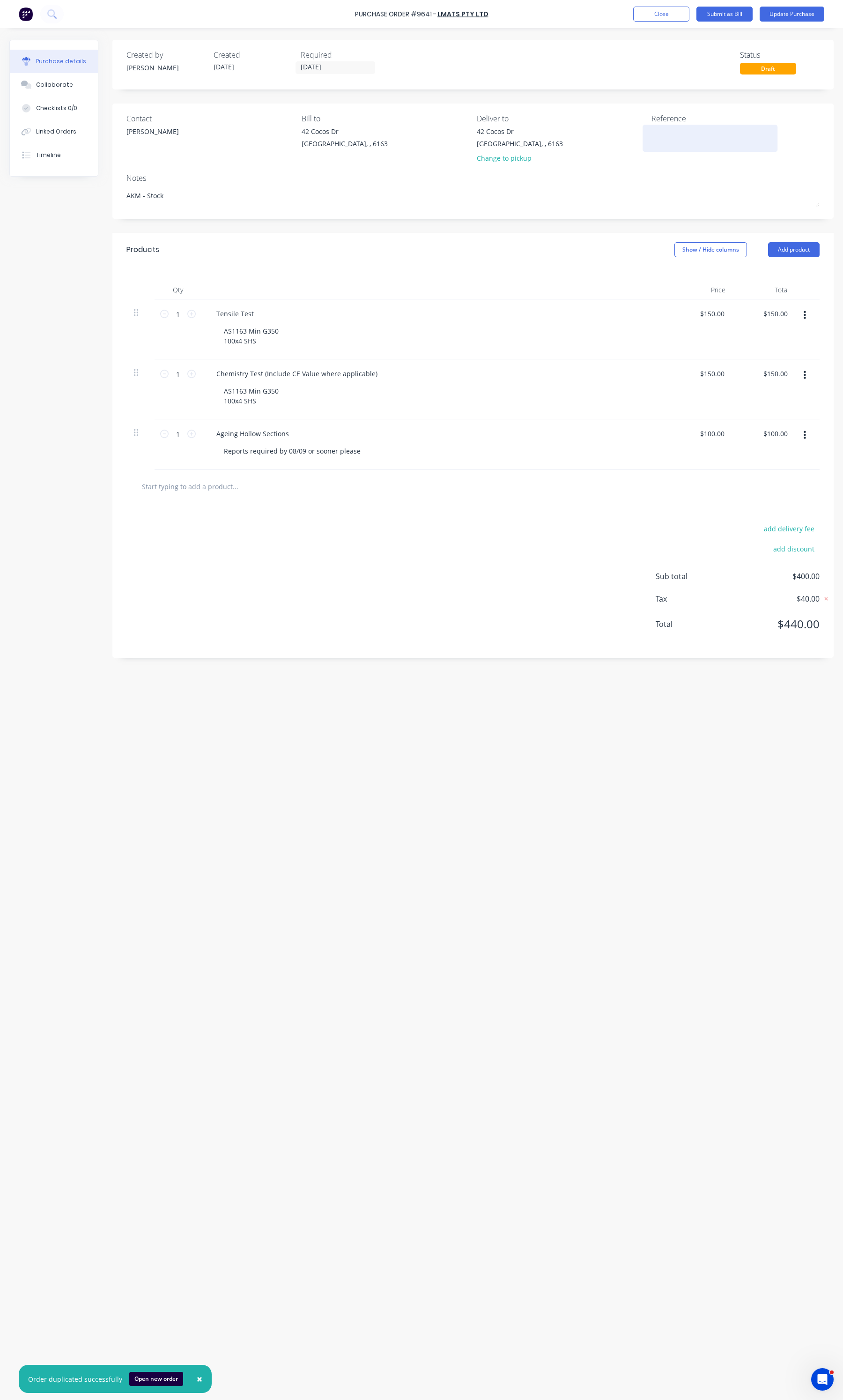
paste textarea "Purchase Order #964"
type textarea "AKM - Purchase Order #9641"
type textarea "x"
type textarea "AKM - S Purchase Order #9641"
type textarea "x"
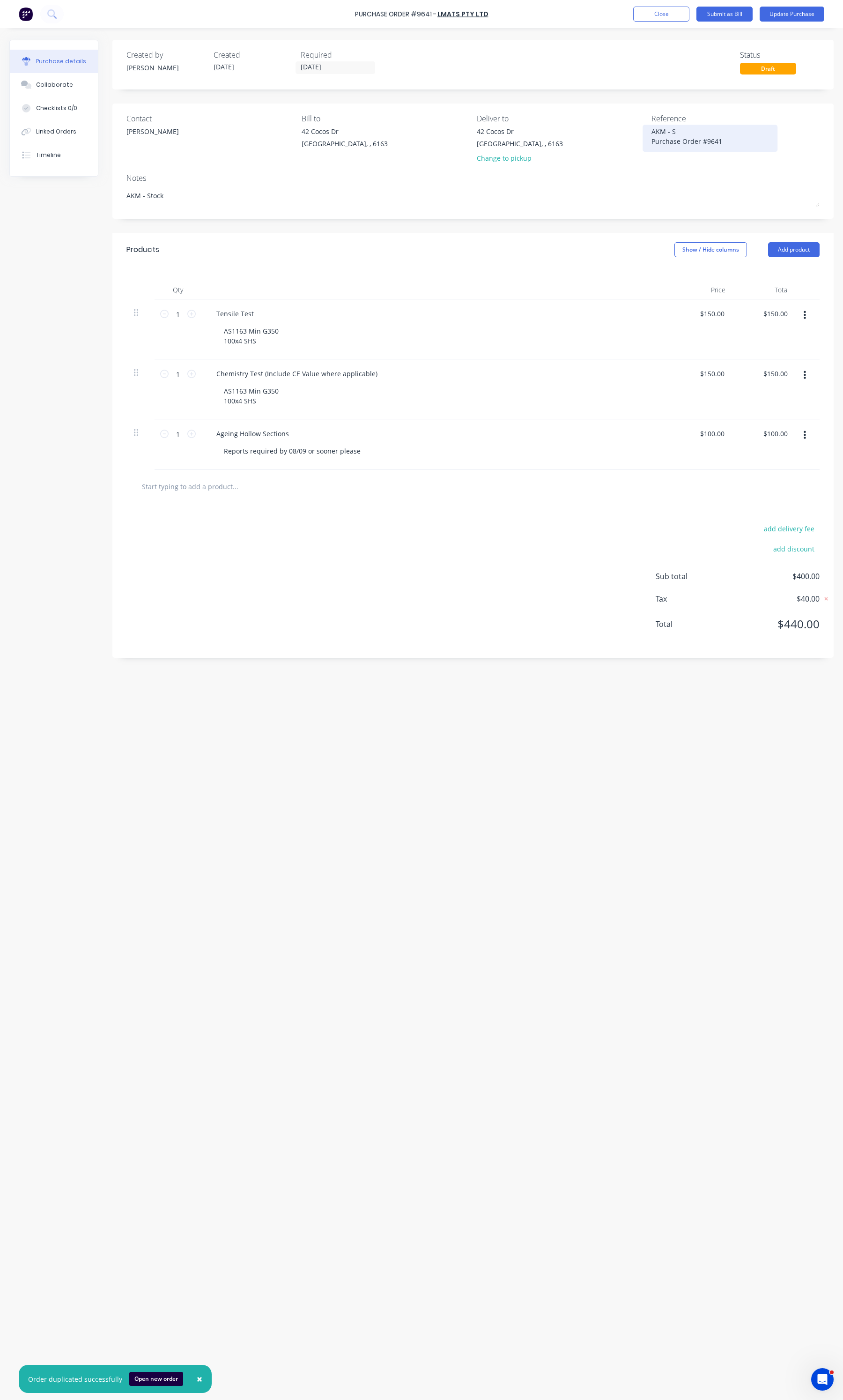
type textarea "AKM - St Purchase Order #9641"
type textarea "x"
type textarea "AKM - Sto Purchase Order #9641"
type textarea "x"
type textarea "AKM - Stoc Purchase Order #9641"
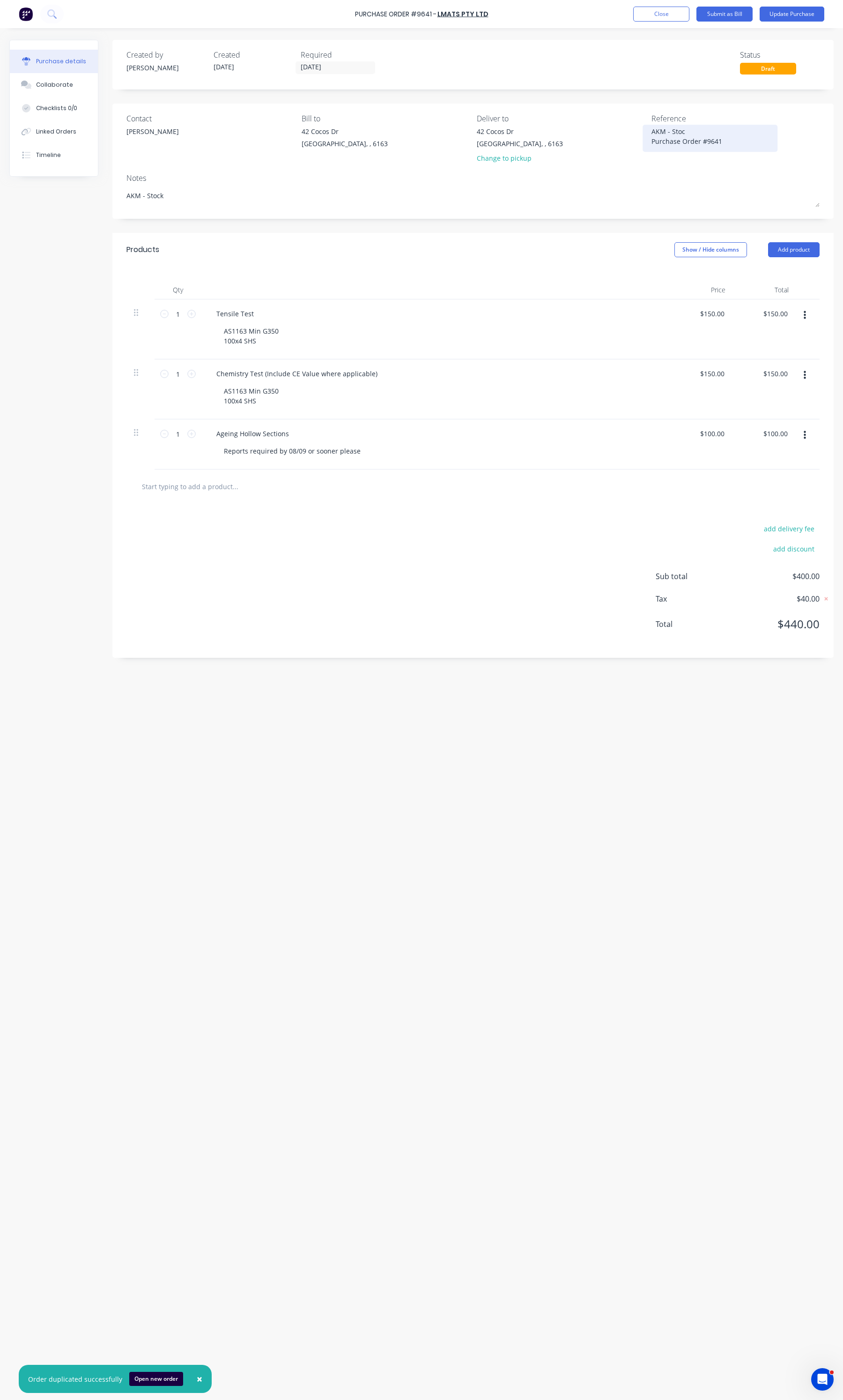
type textarea "x"
type textarea "AKM - Stock Purchase Order #9641"
type textarea "x"
type textarea "AKM - Stock Purchase Order #9641"
click at [314, 62] on label "09/09/25" at bounding box center [335, 67] width 80 height 12
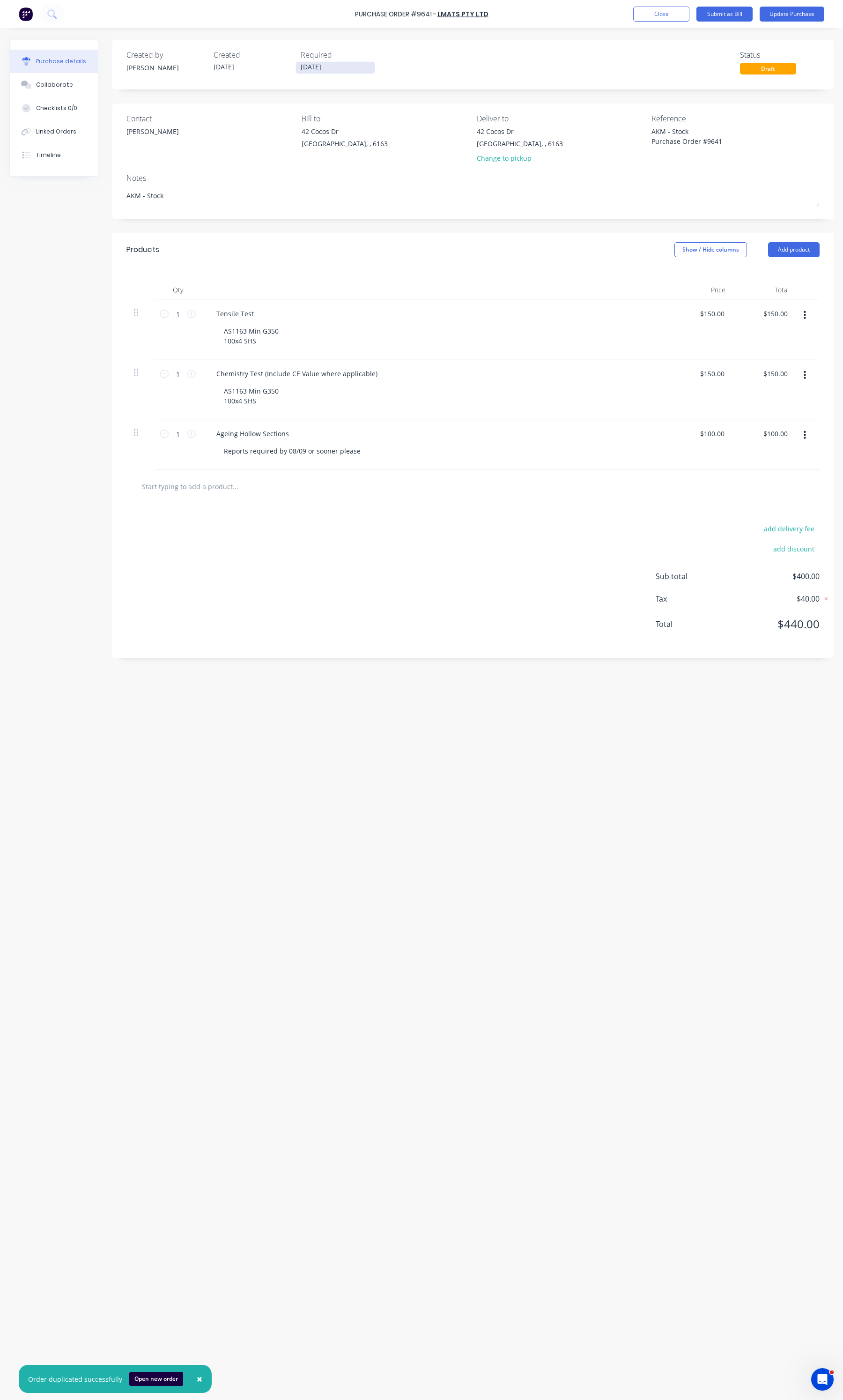
click at [314, 62] on input "09/09/25" at bounding box center [335, 68] width 79 height 12
click at [395, 134] on div "12" at bounding box center [402, 132] width 18 height 18
type textarea "x"
type input "12/09/25"
click at [256, 343] on div "AS1163 Min G350 100x4 SHS" at bounding box center [251, 336] width 70 height 23
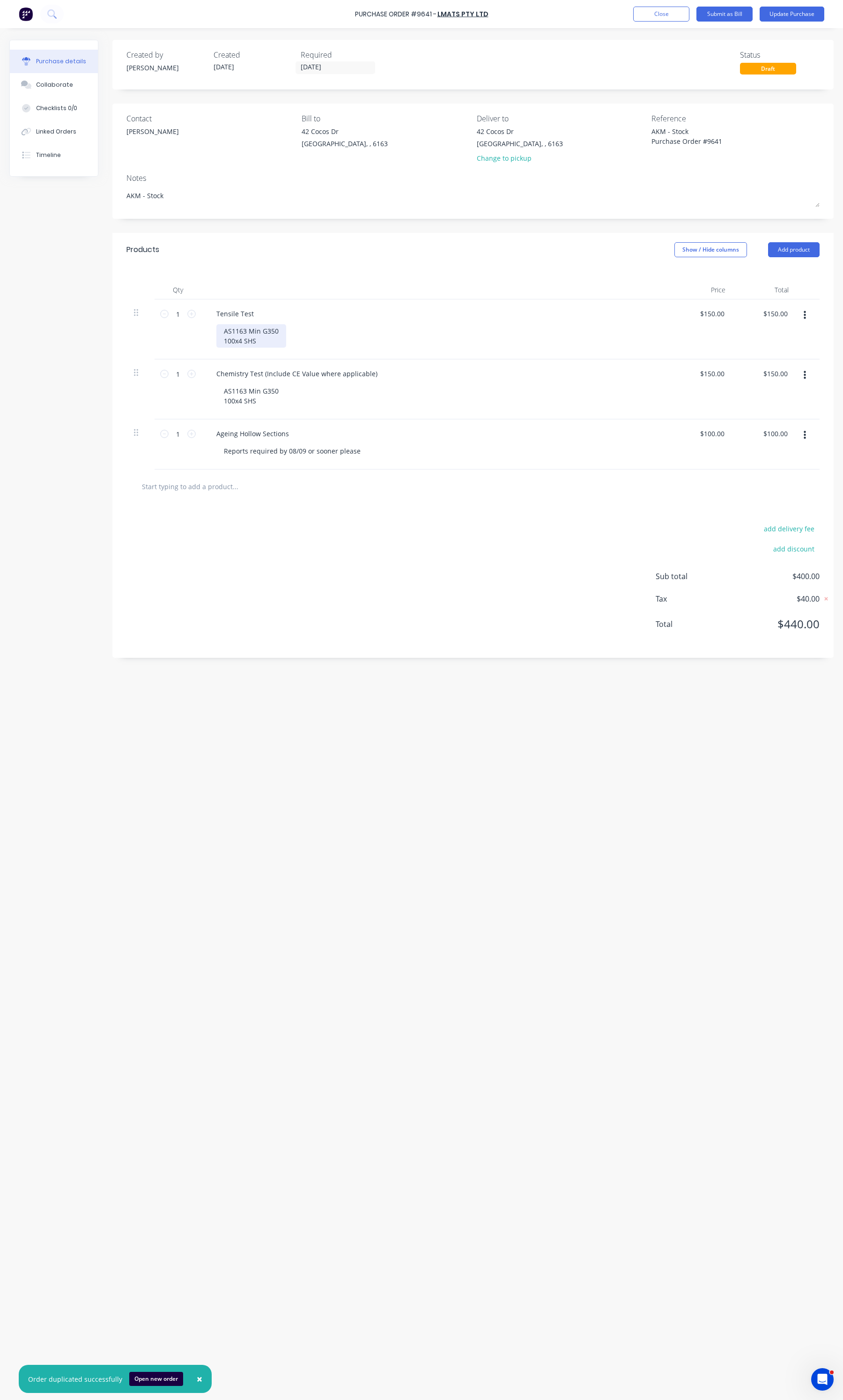
type textarea "x"
click at [223, 336] on div "AS1163 Min G350 100x4 SHS" at bounding box center [251, 336] width 70 height 23
drag, startPoint x: 287, startPoint y: 359, endPoint x: 220, endPoint y: 332, distance: 72.2
click at [220, 332] on div "AS1163 Min G350 65x2.5 SHS QTY:1 100x4 SHS QTY:1 125x75x5 RHS QTY:1" at bounding box center [304, 336] width 177 height 23
copy div "AS1163 Min G350 65x2.5 SHS QTY:1 100x4 SHS QTY:1 125x75x5 RHS QTY:1"
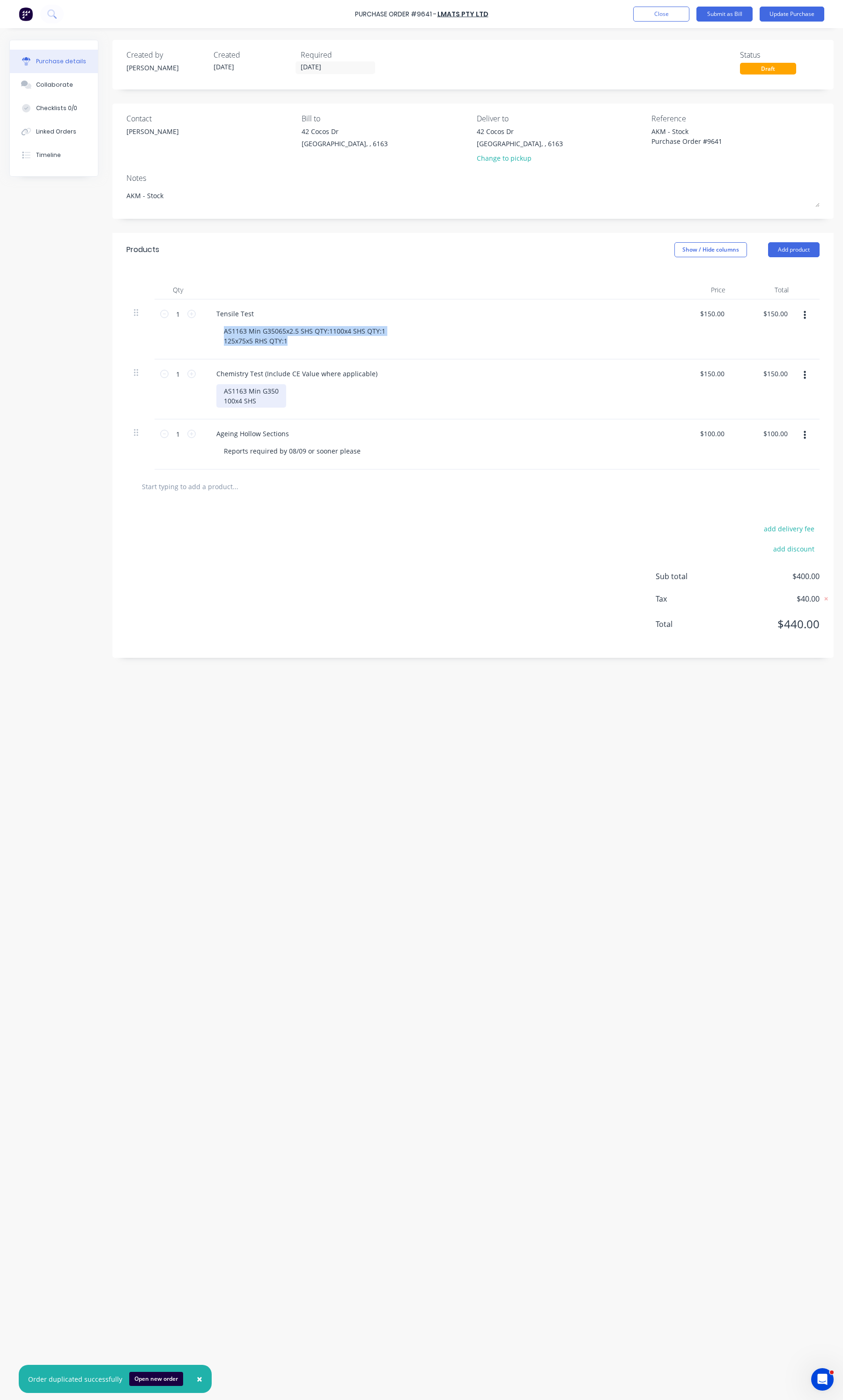
type textarea "x"
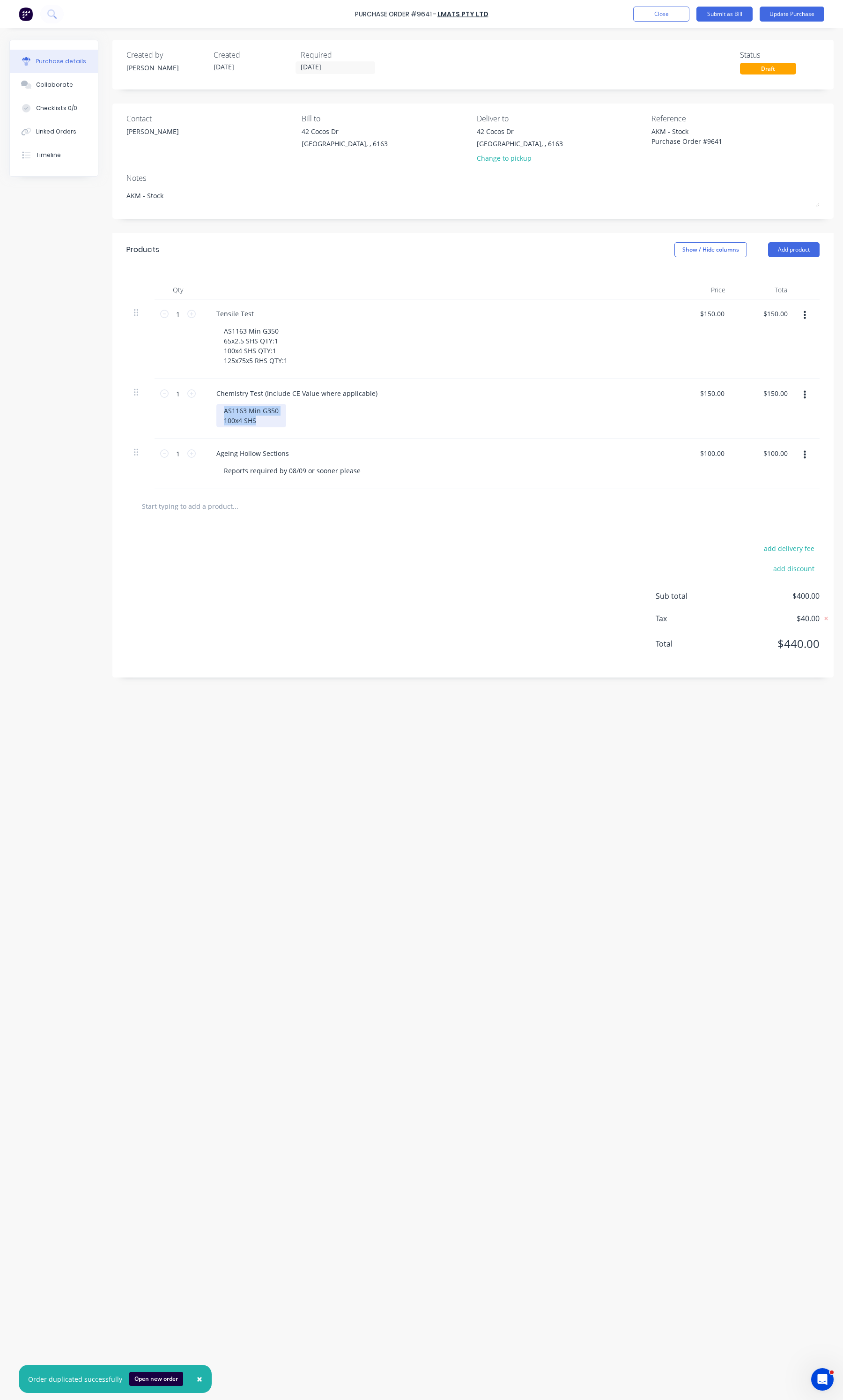
drag, startPoint x: 270, startPoint y: 423, endPoint x: 205, endPoint y: 397, distance: 70.0
click at [205, 397] on div "Chemistry Test (Include CE Value where applicable) AS1163 Min G350 100x4 SHS" at bounding box center [436, 409] width 468 height 60
paste div
click at [185, 315] on input "1" at bounding box center [178, 314] width 18 height 14
click at [187, 315] on icon at bounding box center [192, 314] width 9 height 9
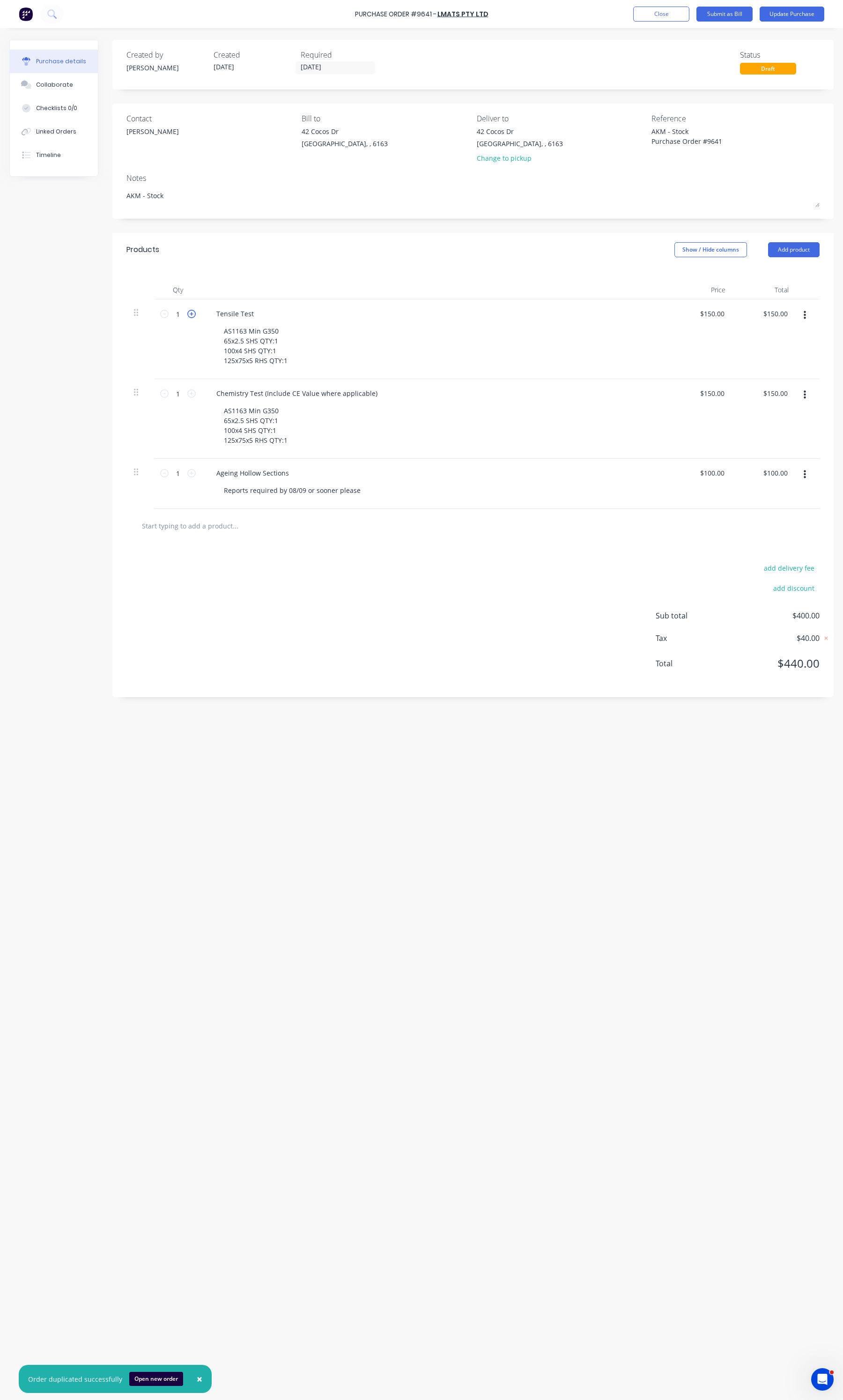
type textarea "x"
type input "2"
type input "$300.00"
click at [187, 315] on icon at bounding box center [192, 314] width 9 height 9
type textarea "x"
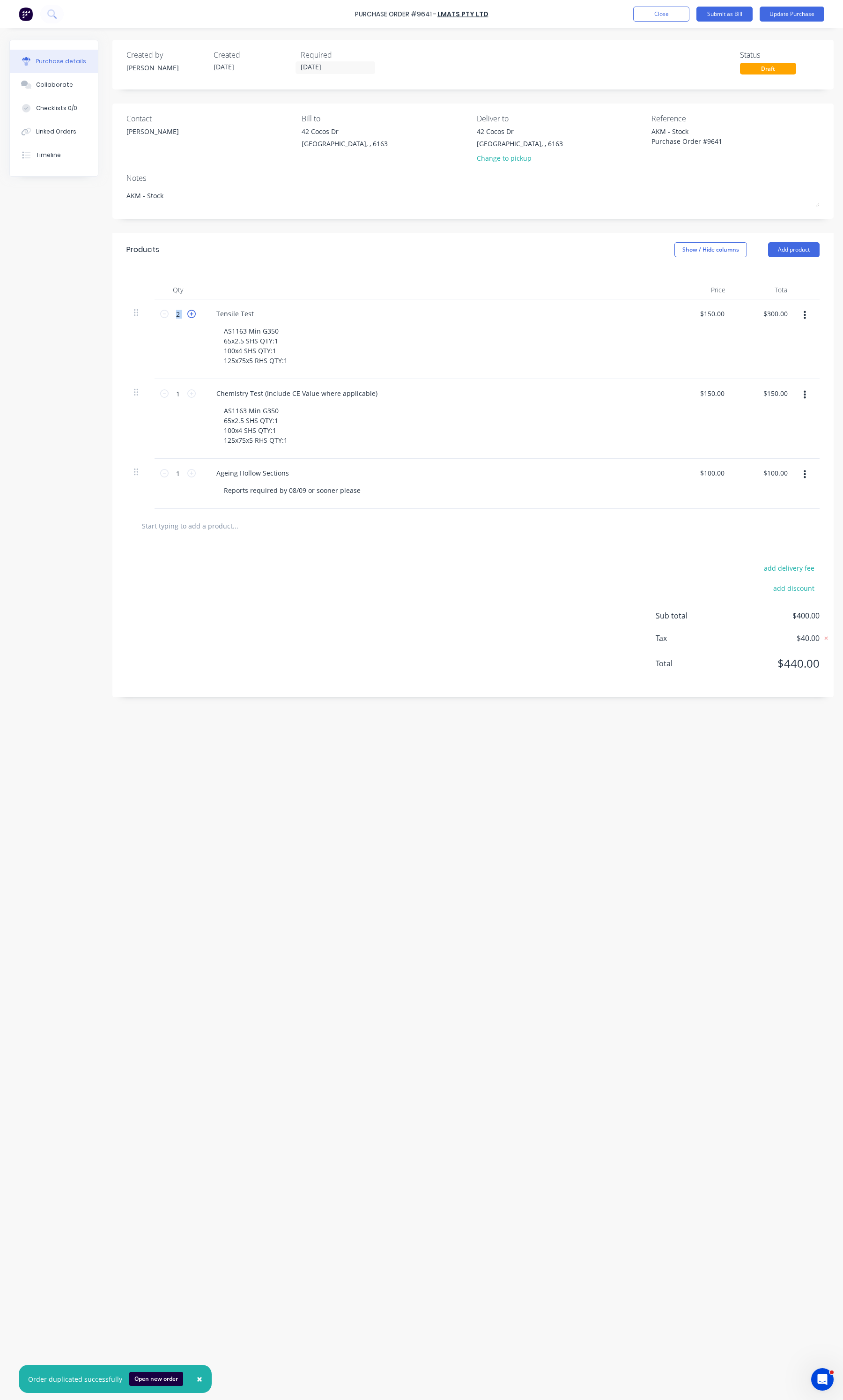
type input "3"
type input "$450.00"
click at [187, 315] on icon at bounding box center [192, 314] width 9 height 9
type textarea "x"
type input "4"
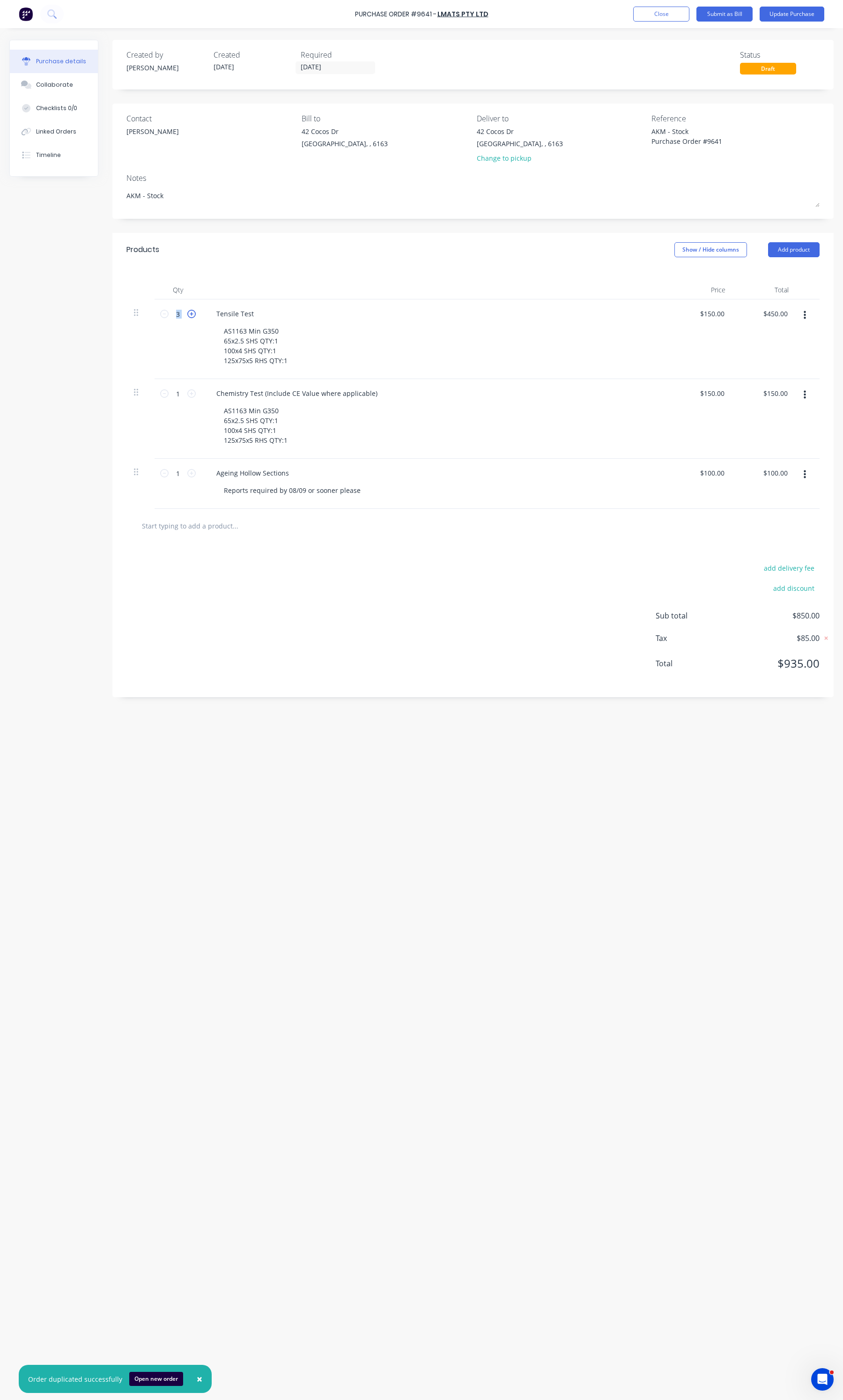
type input "$600.00"
click at [161, 315] on icon at bounding box center [165, 314] width 9 height 9
type textarea "x"
type input "3"
type input "$450.00"
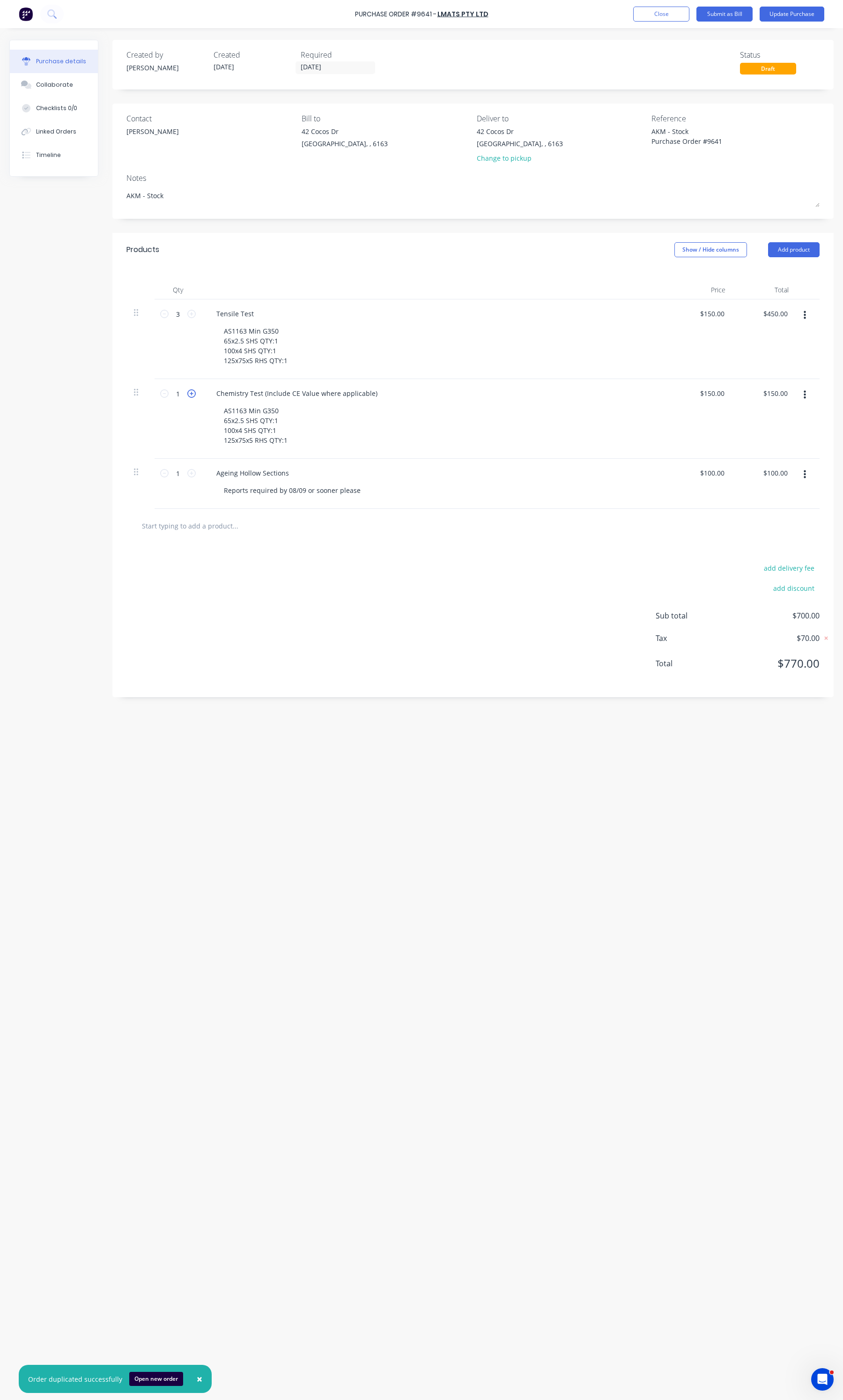
click at [193, 393] on icon at bounding box center [192, 393] width 9 height 9
type textarea "x"
type input "2"
type input "$300.00"
click at [193, 393] on icon at bounding box center [192, 393] width 9 height 9
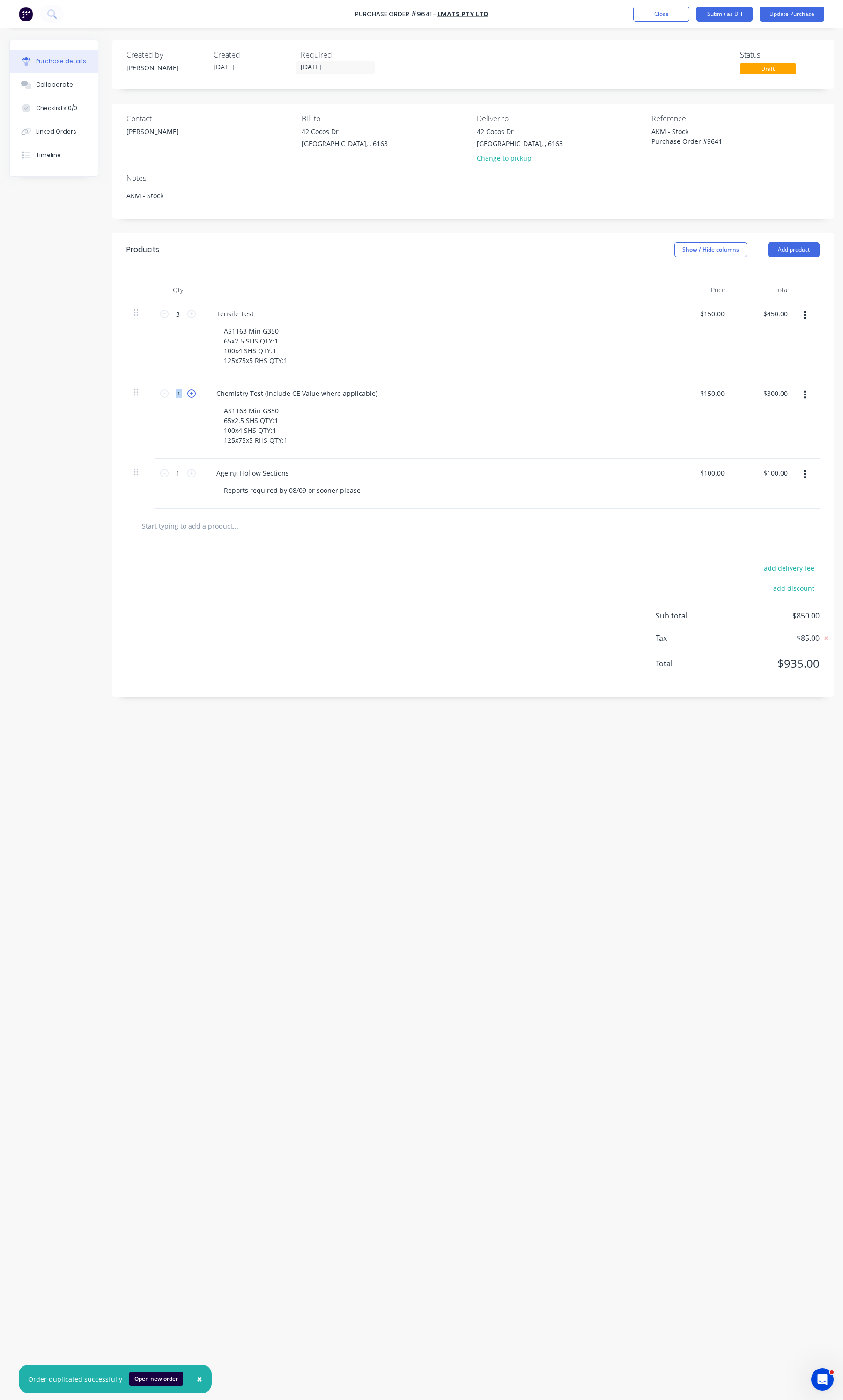
type textarea "x"
type input "3"
type input "$450.00"
click at [193, 393] on icon at bounding box center [192, 393] width 9 height 9
type textarea "x"
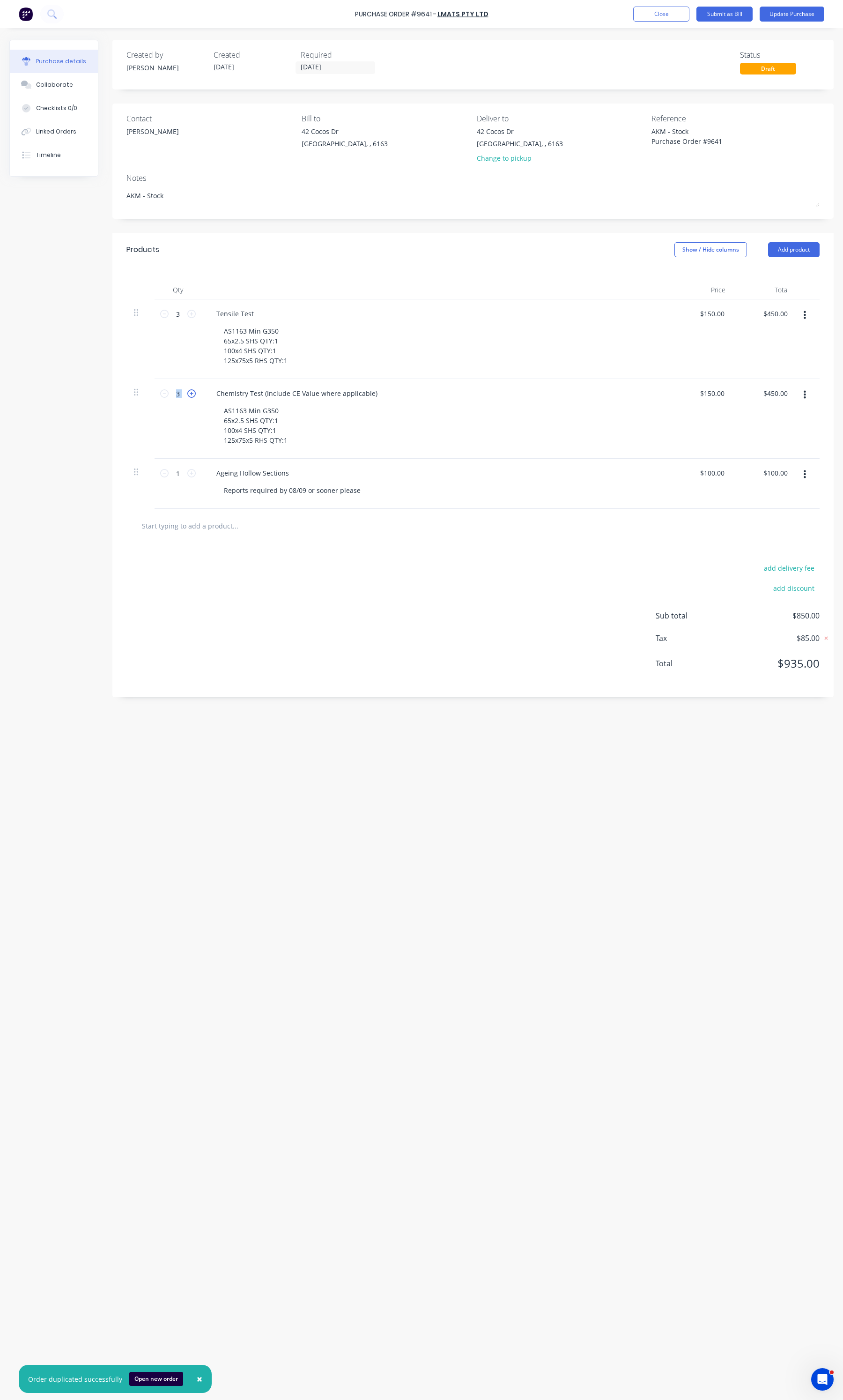
type input "4"
type input "$600.00"
click at [162, 396] on icon at bounding box center [165, 393] width 9 height 9
type textarea "x"
type input "3"
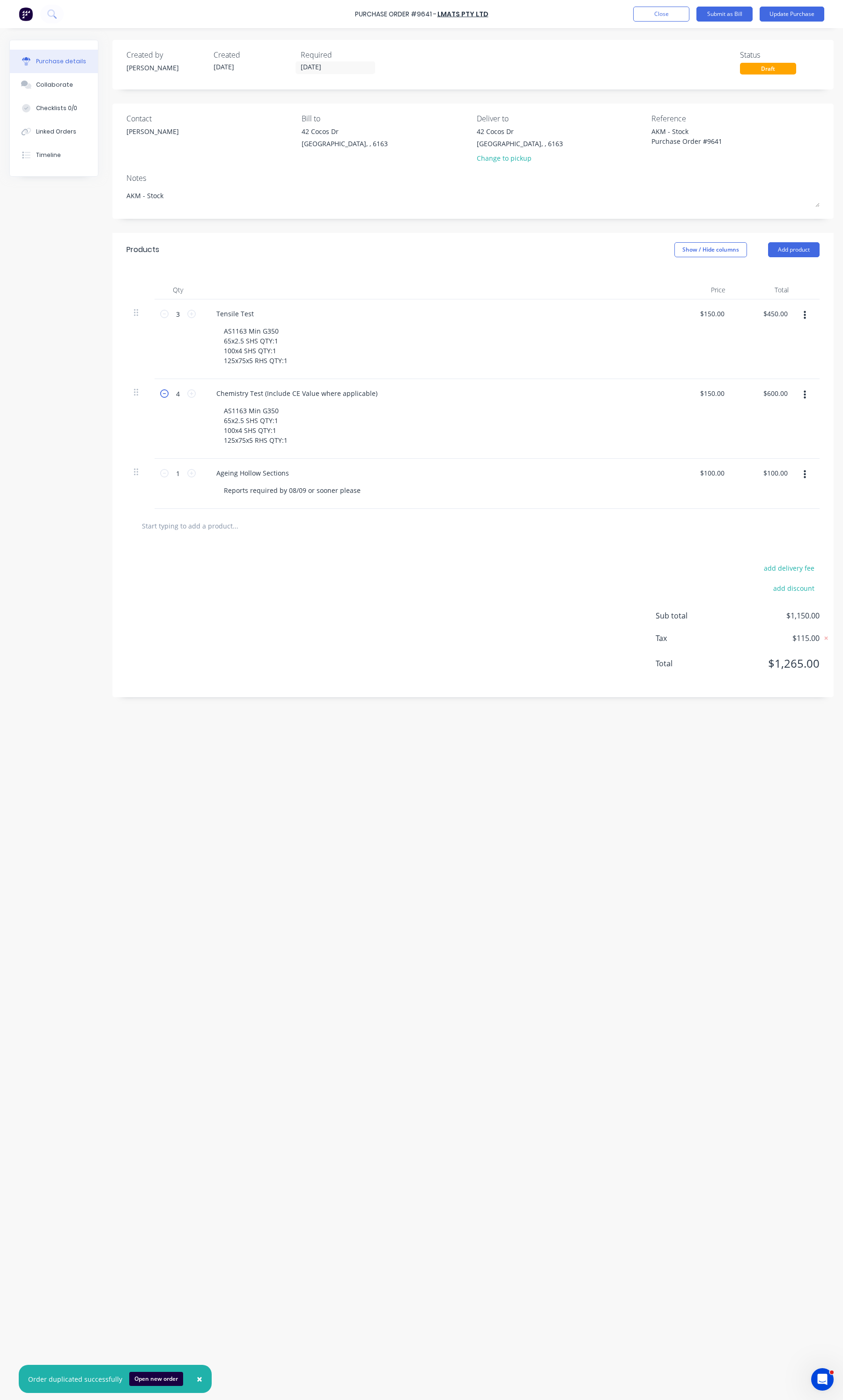
type input "$450.00"
click at [481, 533] on div at bounding box center [473, 526] width 678 height 18
click at [801, 17] on button "Update Purchase" at bounding box center [791, 14] width 65 height 15
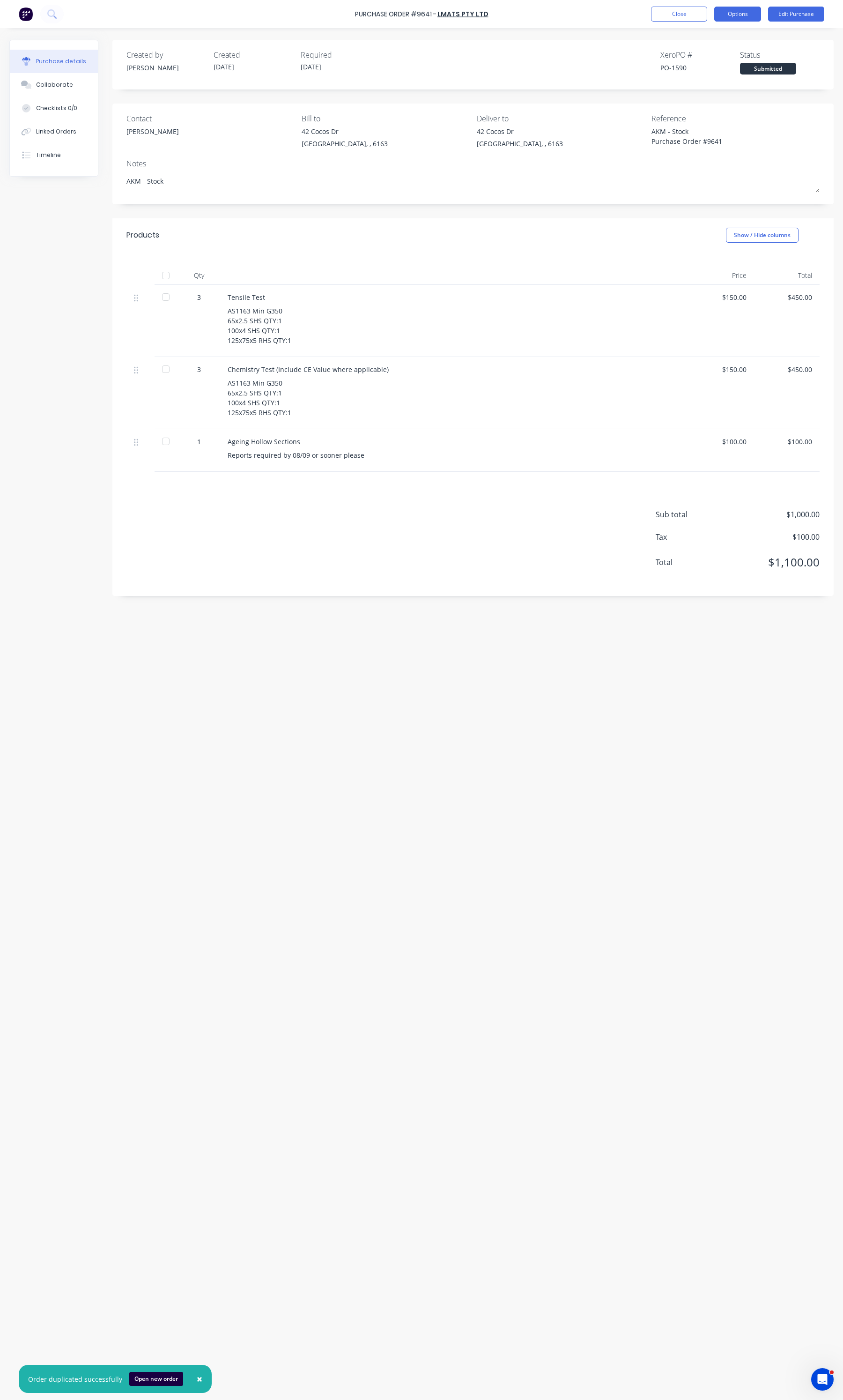
click at [742, 15] on button "Options" at bounding box center [738, 14] width 47 height 15
click at [719, 43] on div "Print / Email" at bounding box center [716, 38] width 72 height 14
click at [713, 70] on div "Without pricing" at bounding box center [716, 76] width 72 height 14
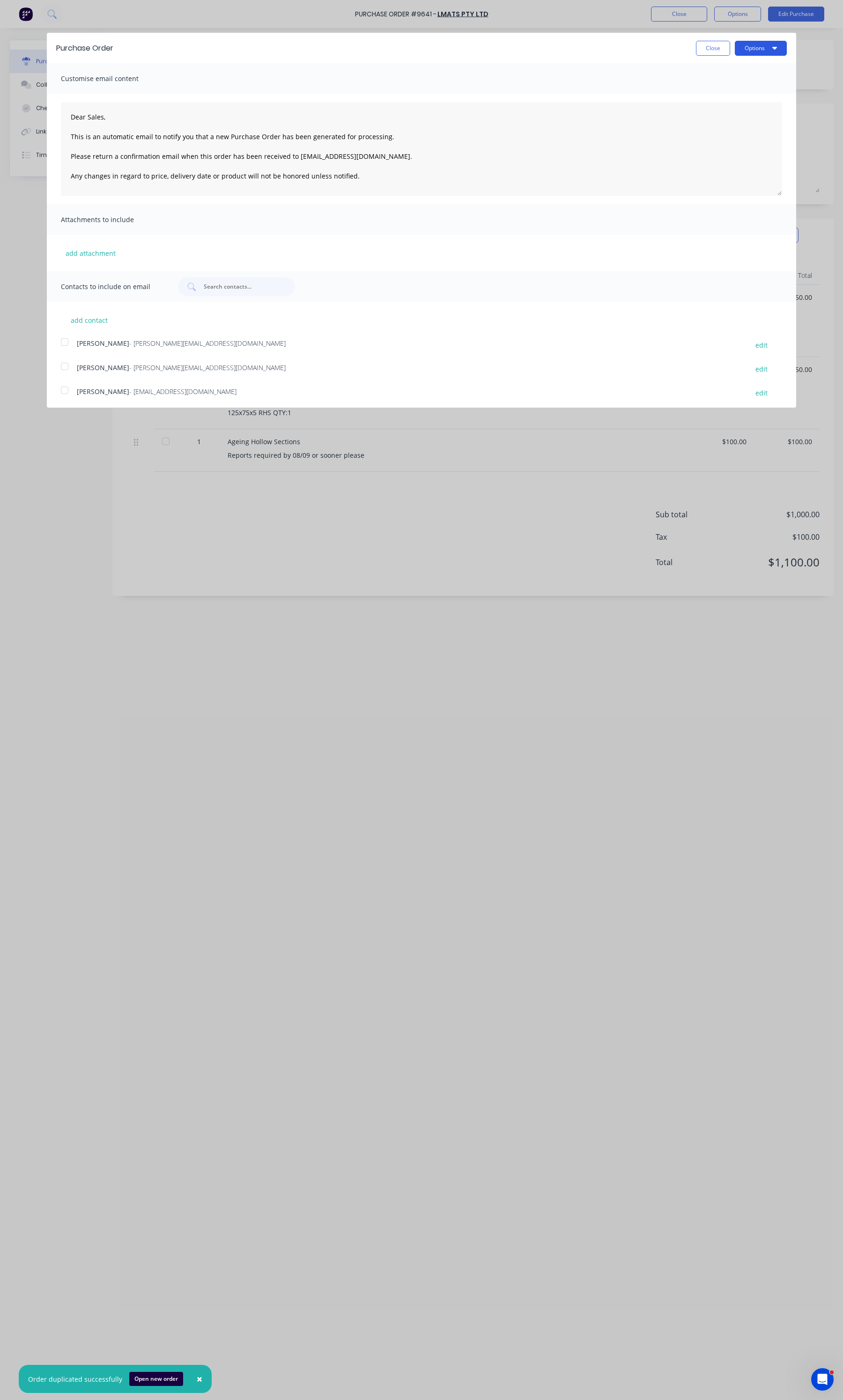
click at [772, 50] on icon "button" at bounding box center [775, 48] width 5 height 8
click at [708, 78] on div "Print" at bounding box center [742, 72] width 72 height 14
click at [710, 41] on button "Close" at bounding box center [713, 48] width 34 height 15
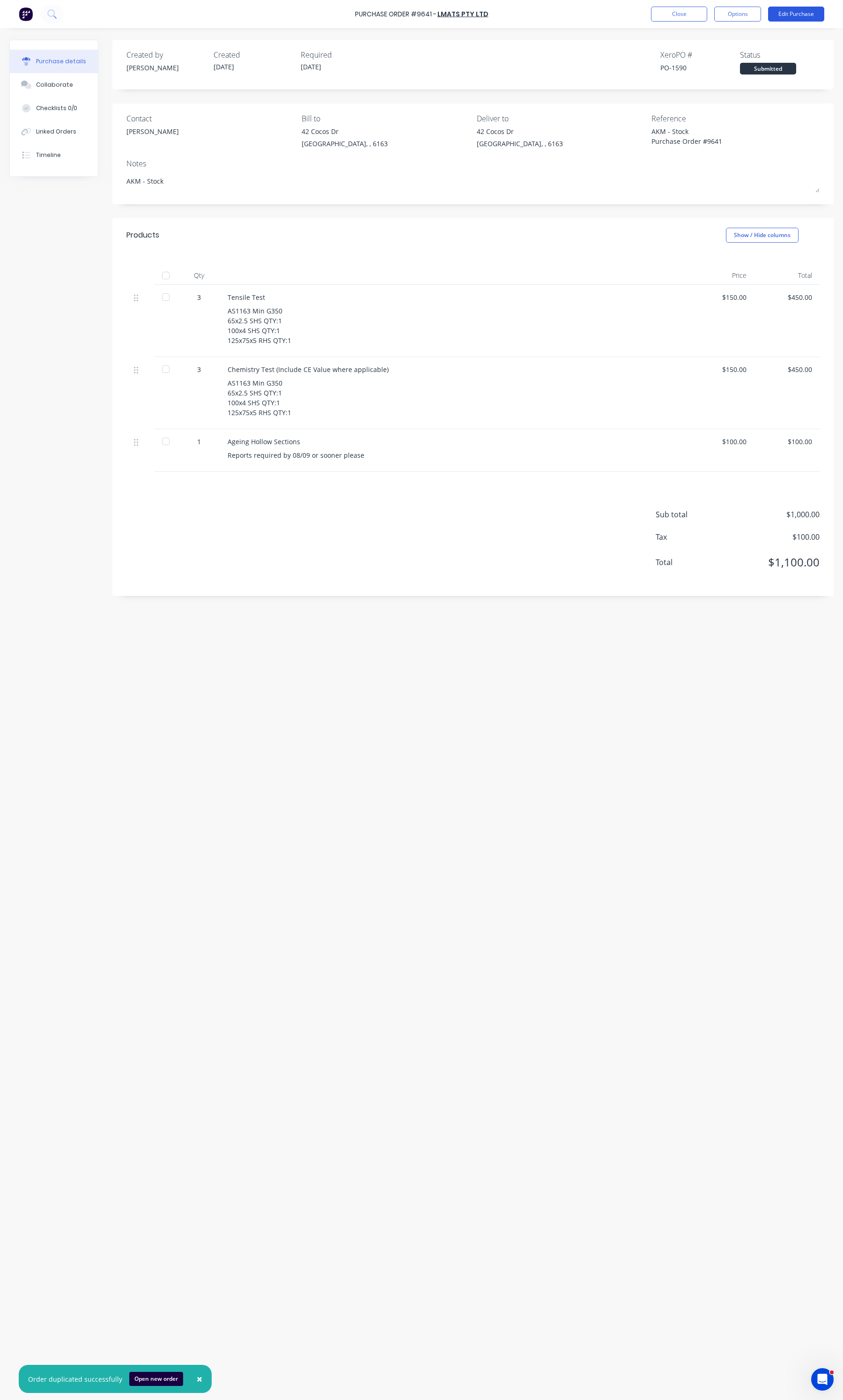
click at [780, 12] on button "Edit Purchase" at bounding box center [796, 14] width 56 height 15
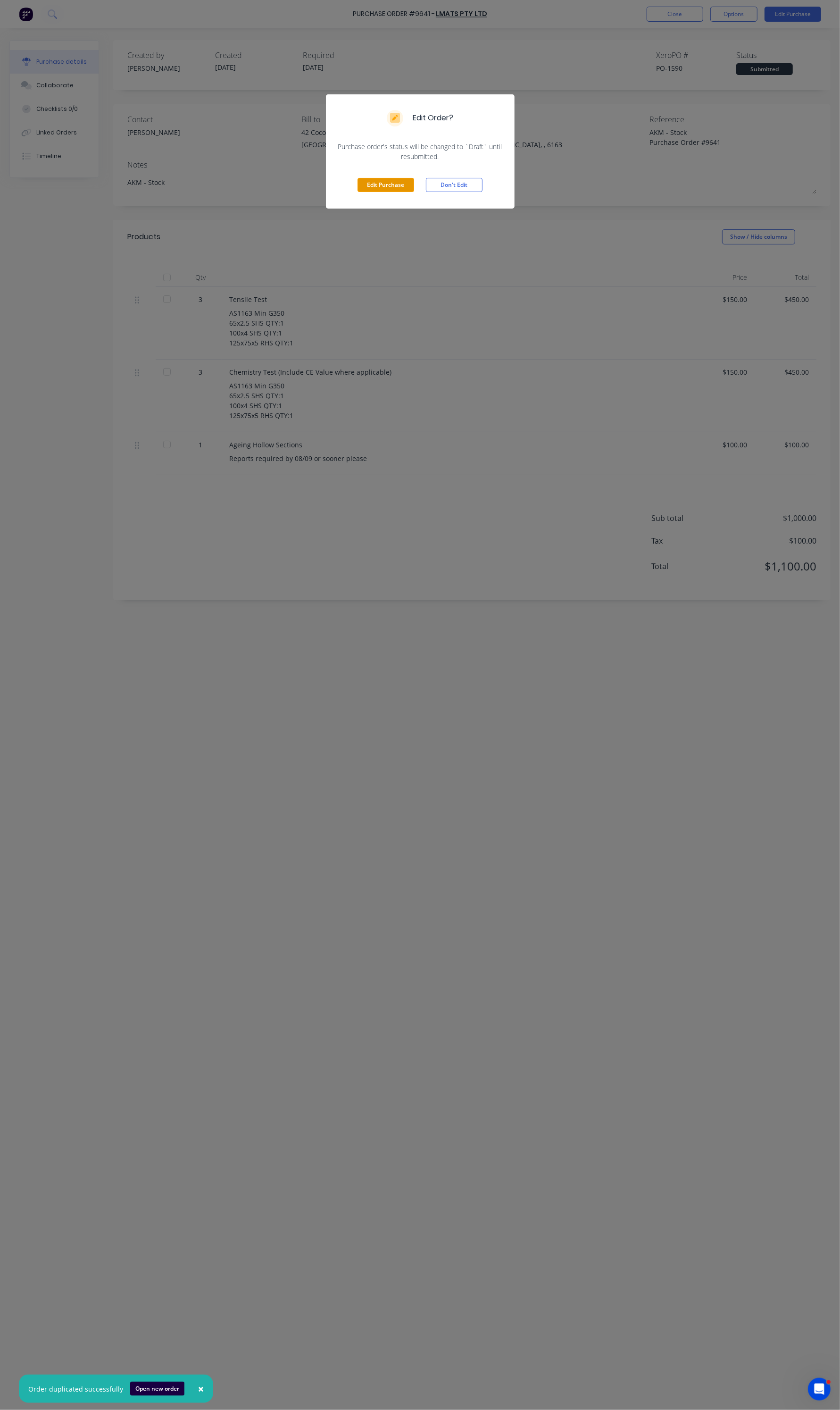
click at [385, 178] on button "Edit Purchase" at bounding box center [385, 185] width 56 height 14
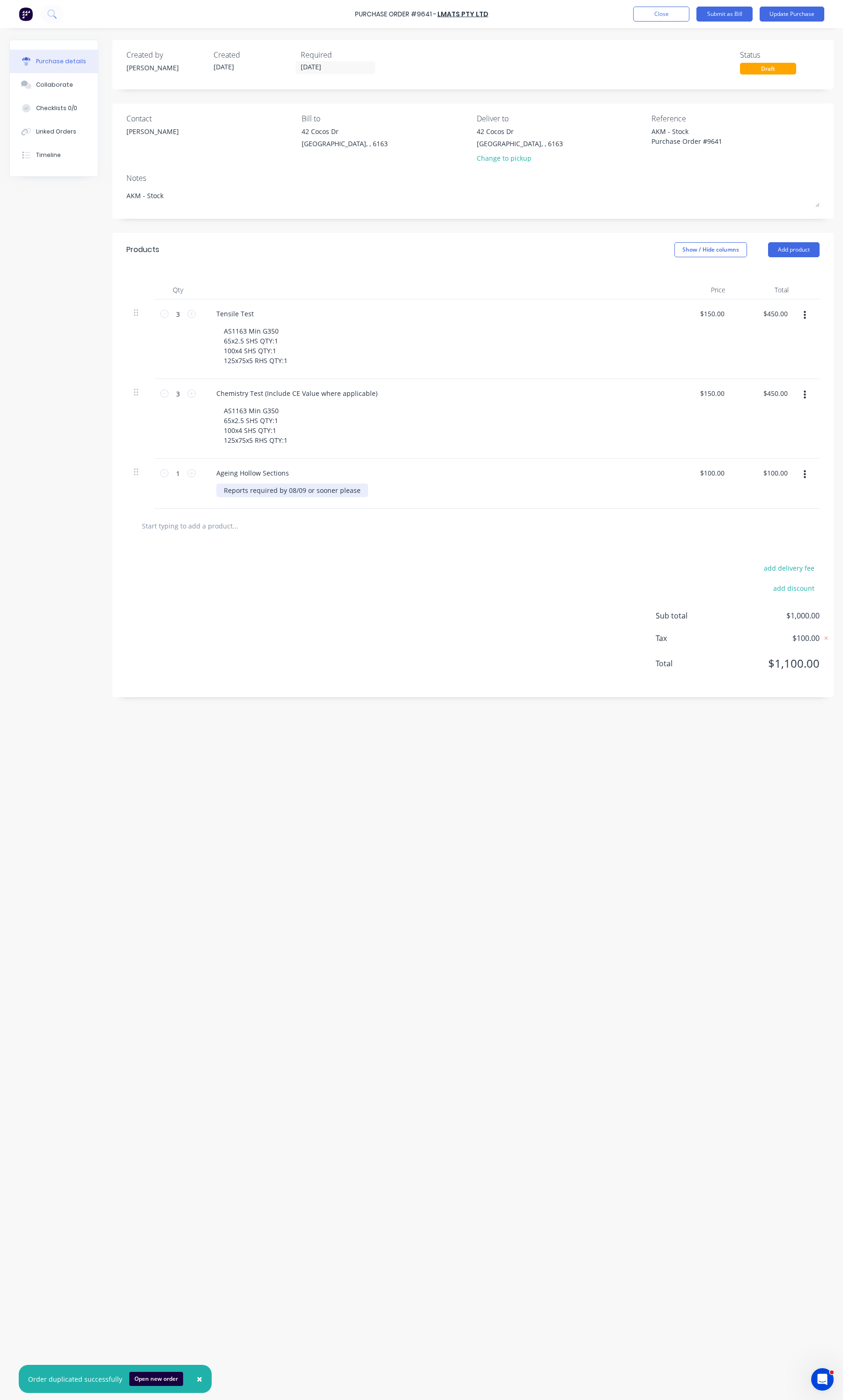
type textarea "x"
click at [292, 492] on div "Reports required by 08/09 or sooner please" at bounding box center [292, 490] width 152 height 14
click at [427, 617] on div "add delivery fee add discount Sub total $1,000.00 Tax $100.00 Total $1,100.00" at bounding box center [473, 620] width 721 height 154
click at [770, 18] on button "Update Purchase" at bounding box center [791, 14] width 65 height 15
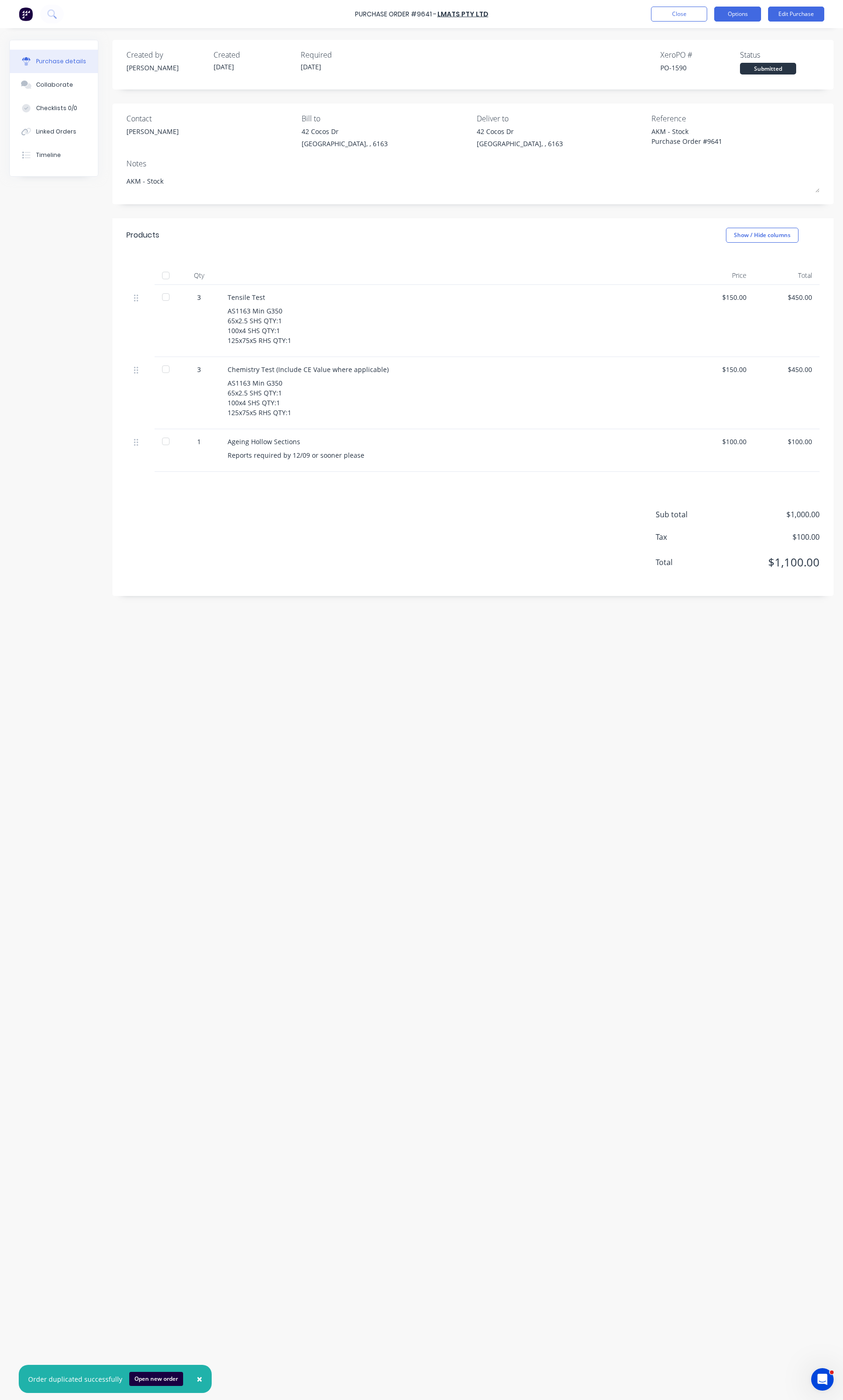
click at [743, 16] on button "Options" at bounding box center [738, 14] width 47 height 15
click at [710, 39] on div "Print / Email" at bounding box center [716, 38] width 72 height 14
click at [713, 67] on button "Without pricing" at bounding box center [716, 76] width 89 height 18
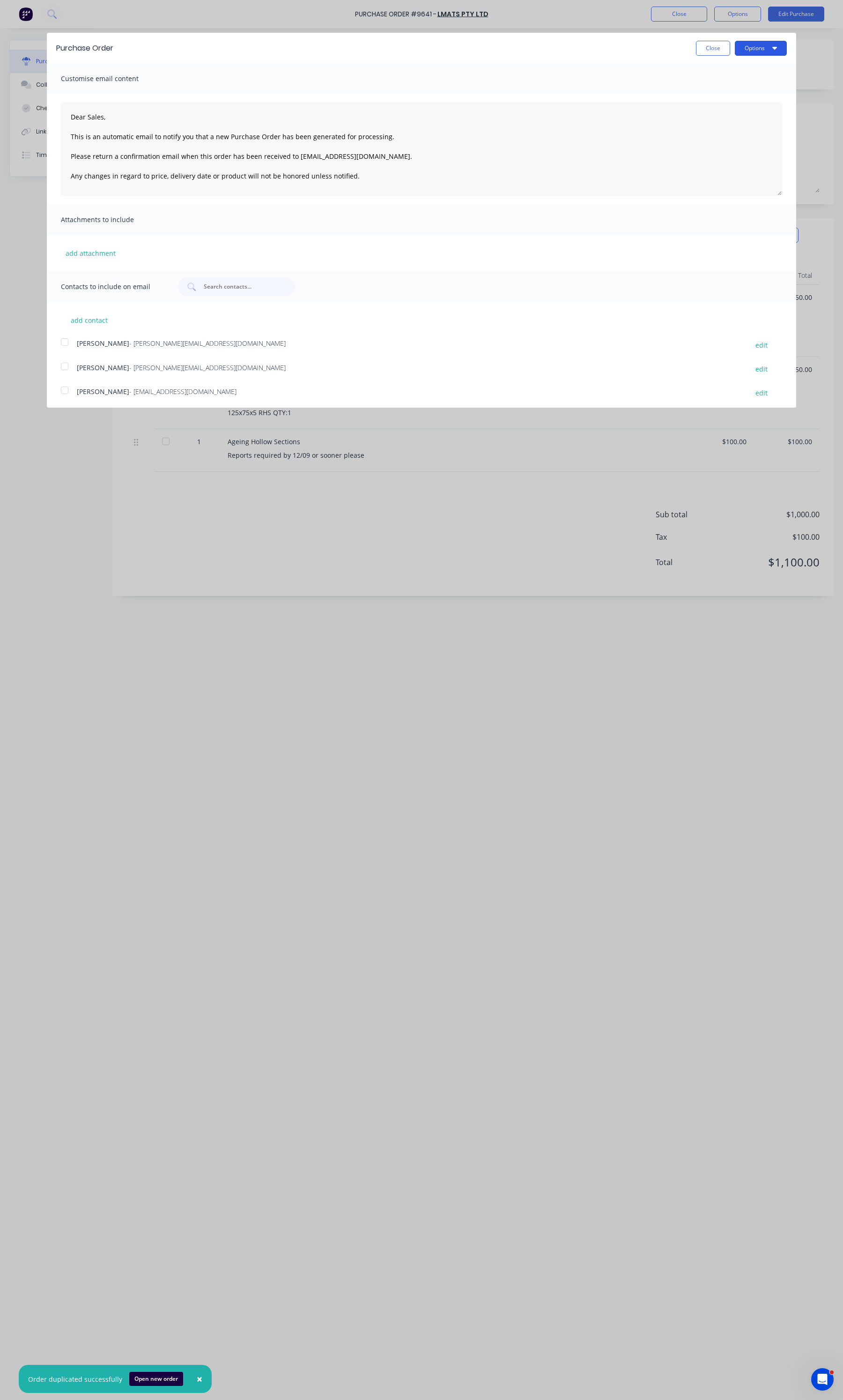
click at [772, 52] on button "Options" at bounding box center [761, 48] width 52 height 15
click at [715, 76] on div "Print" at bounding box center [742, 72] width 72 height 14
click at [708, 52] on button "Close" at bounding box center [713, 48] width 34 height 15
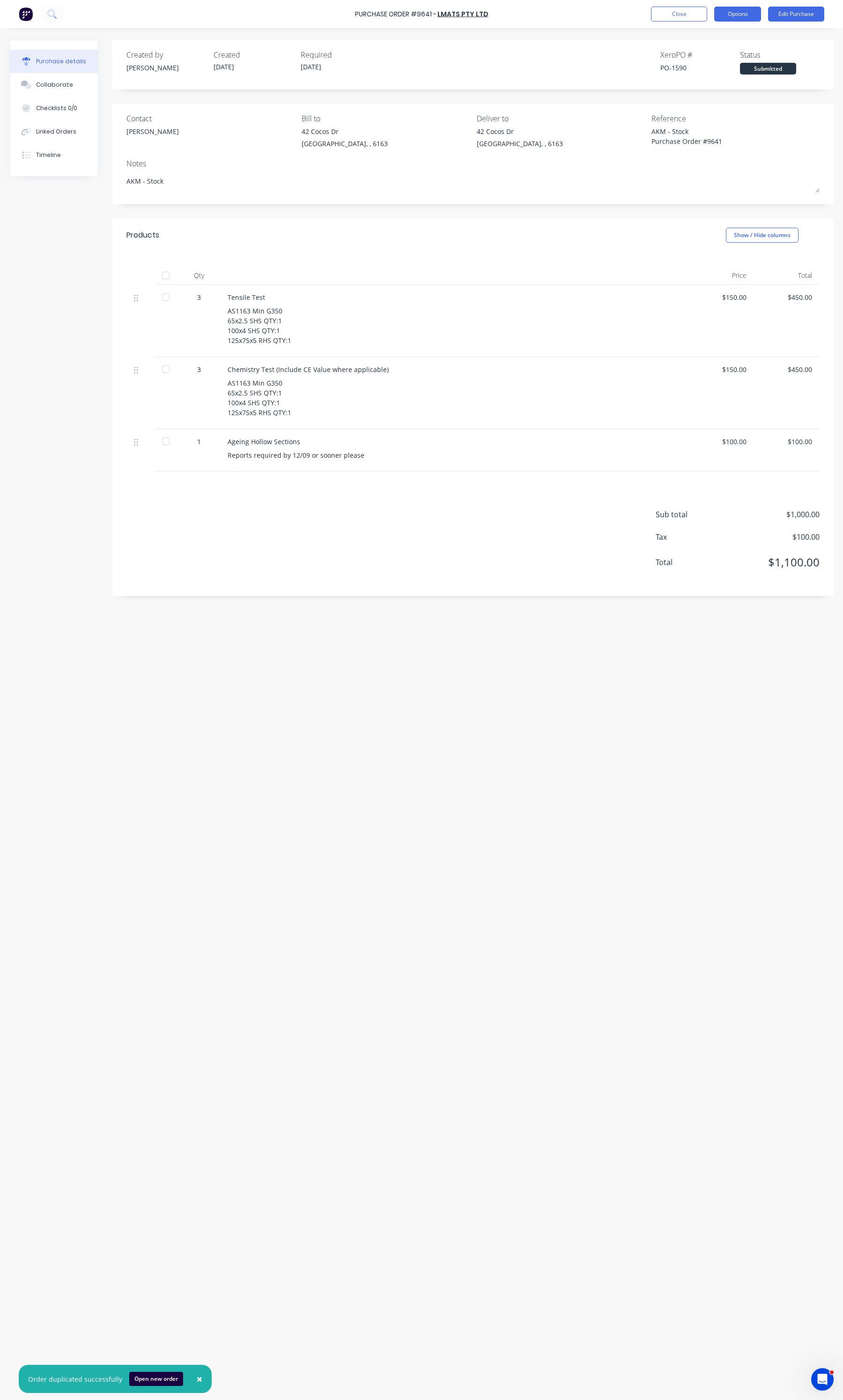
click at [745, 15] on button "Options" at bounding box center [738, 14] width 47 height 15
click at [724, 42] on div "Print / Email" at bounding box center [716, 38] width 72 height 14
click at [704, 56] on div "With pricing" at bounding box center [716, 57] width 72 height 14
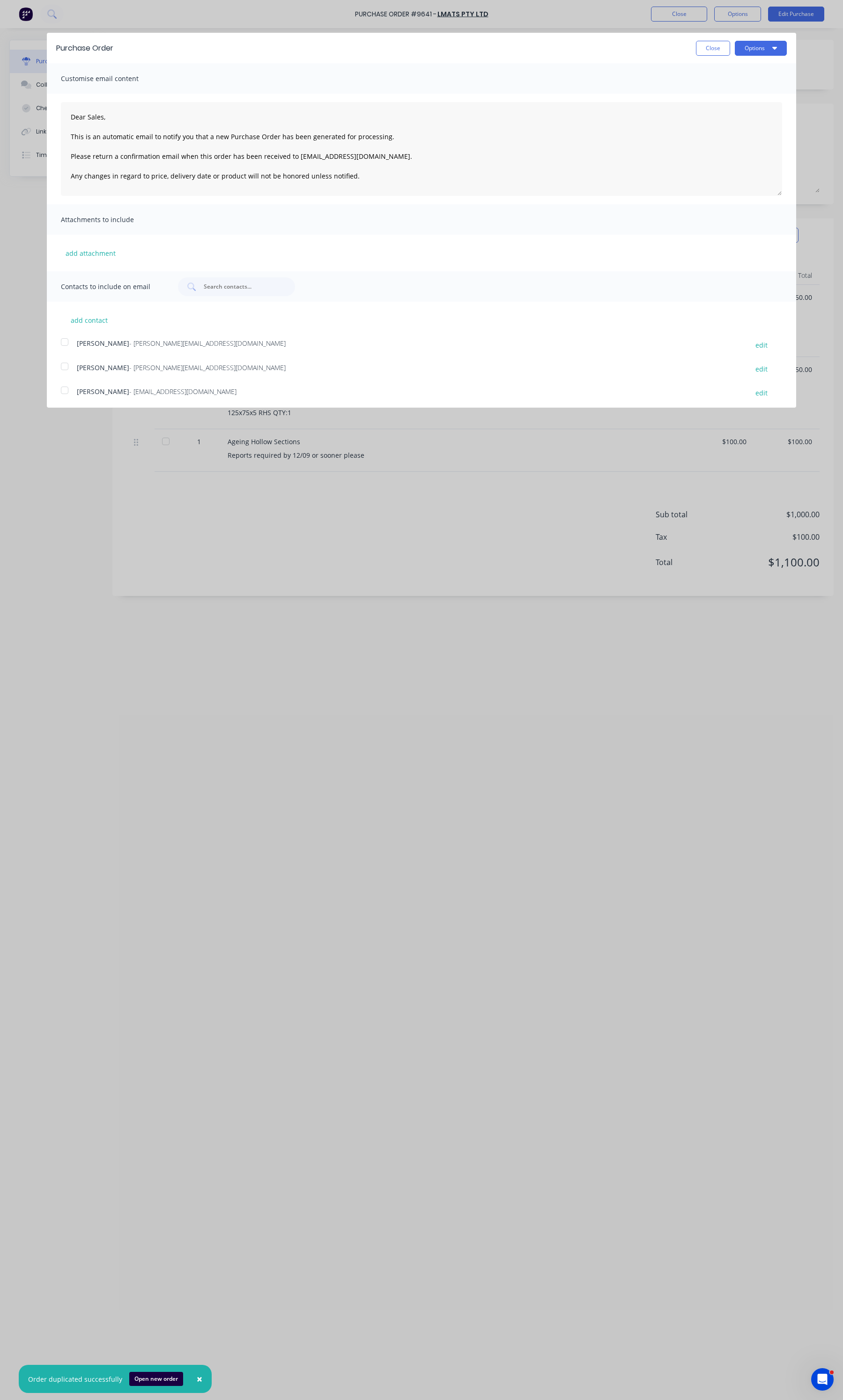
click at [71, 366] on div at bounding box center [65, 366] width 18 height 18
click at [754, 55] on button "Options" at bounding box center [761, 48] width 52 height 15
click at [727, 90] on div "Email" at bounding box center [742, 90] width 72 height 14
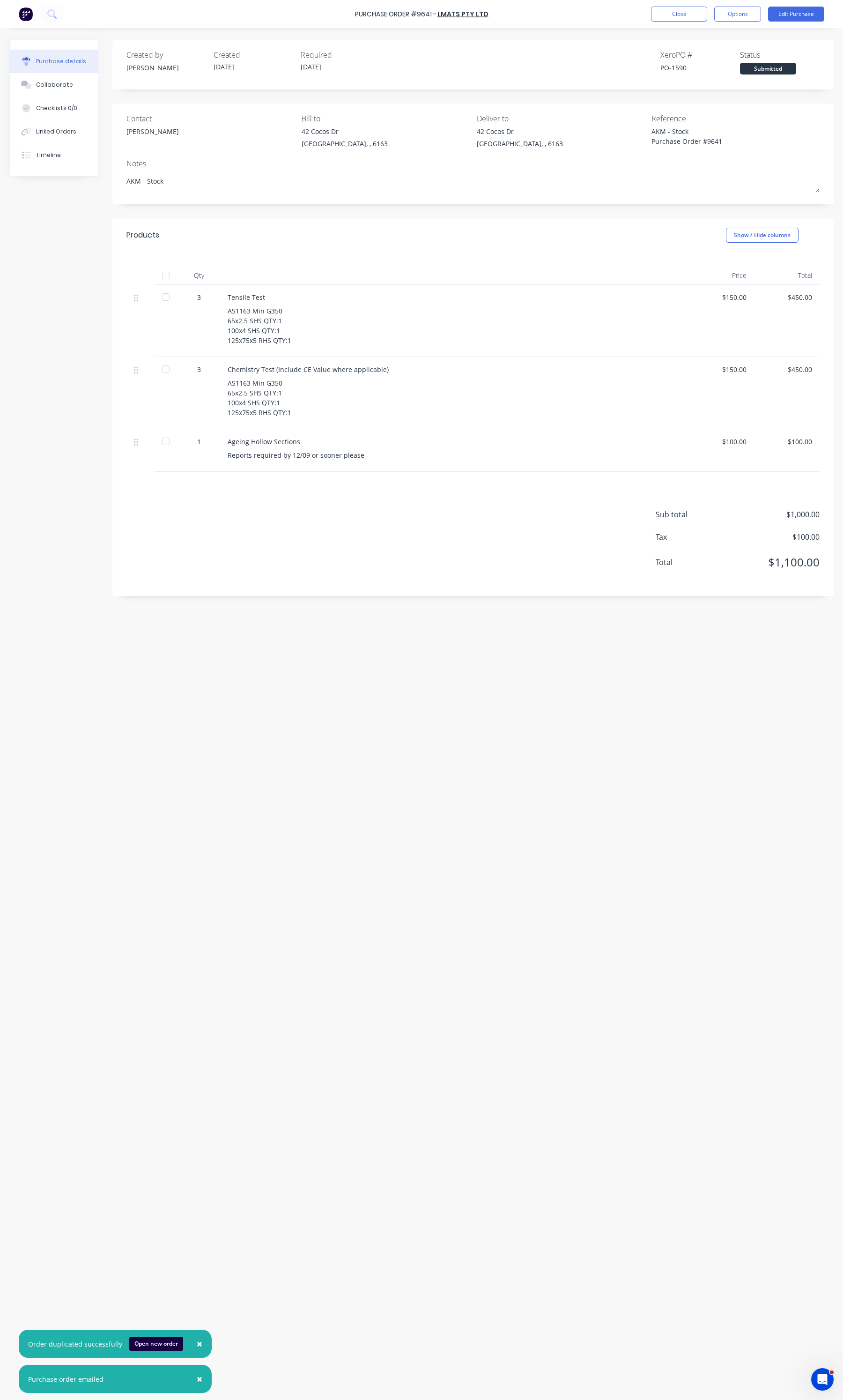
type textarea "x"
click at [263, 701] on div "Created by Daniel Created 09/09/25 Required 12/09/25 Xero PO # PO-1590 Status S…" at bounding box center [421, 711] width 824 height 1344
